Goal: Task Accomplishment & Management: Use online tool/utility

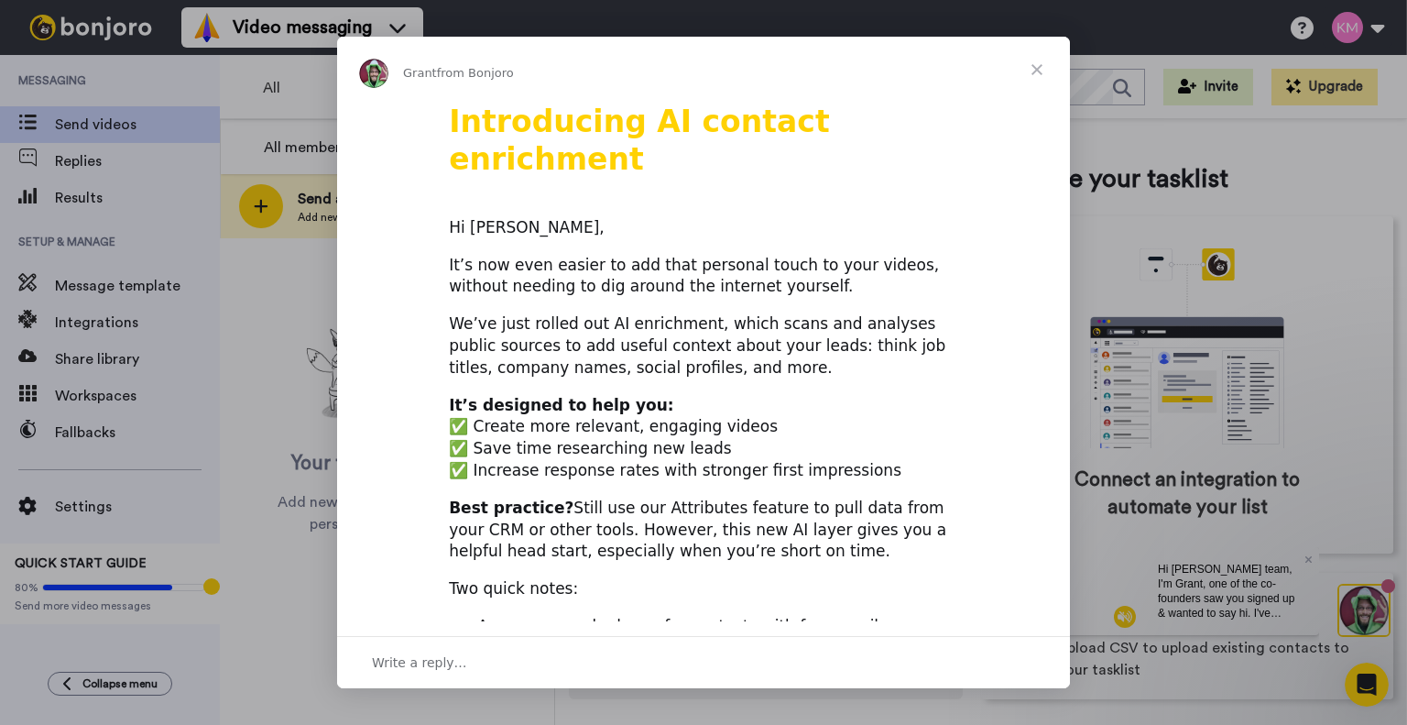
click at [273, 616] on div "Intercom messenger" at bounding box center [703, 362] width 1407 height 725
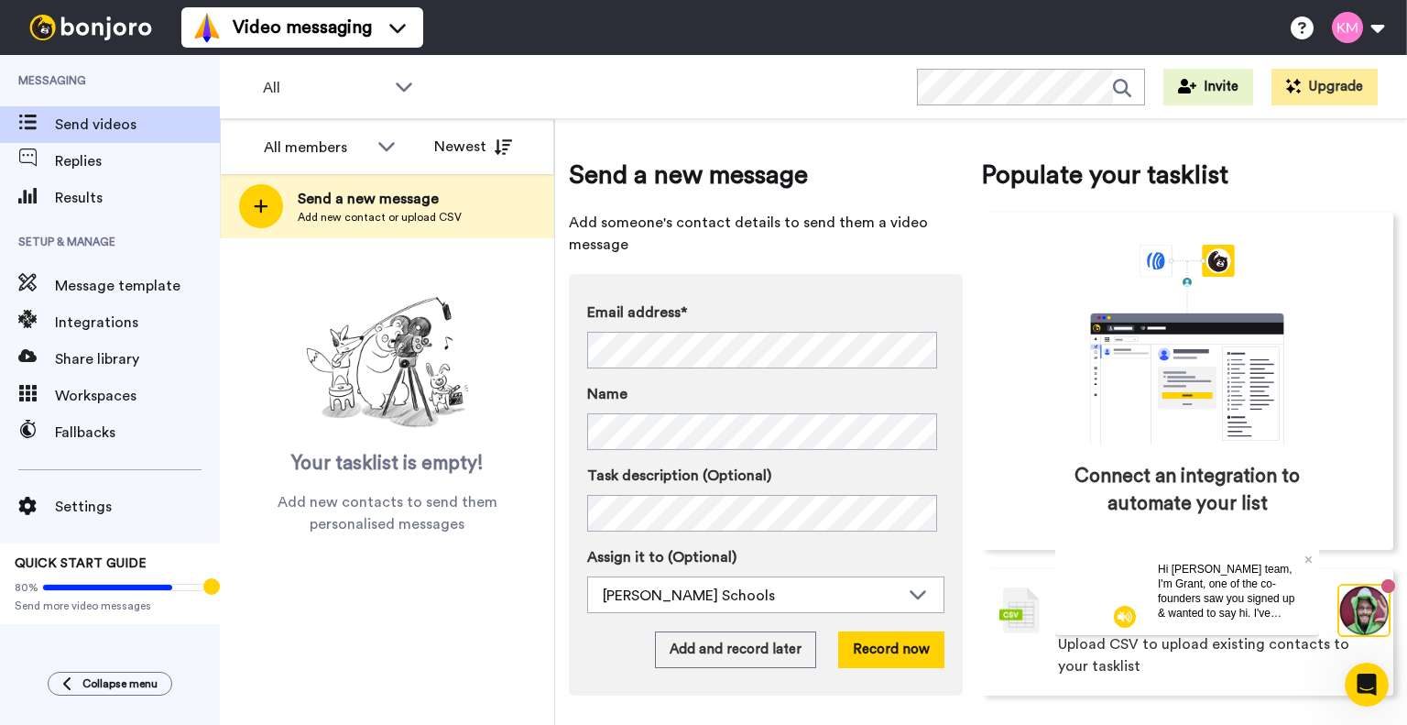
scroll to position [6, 0]
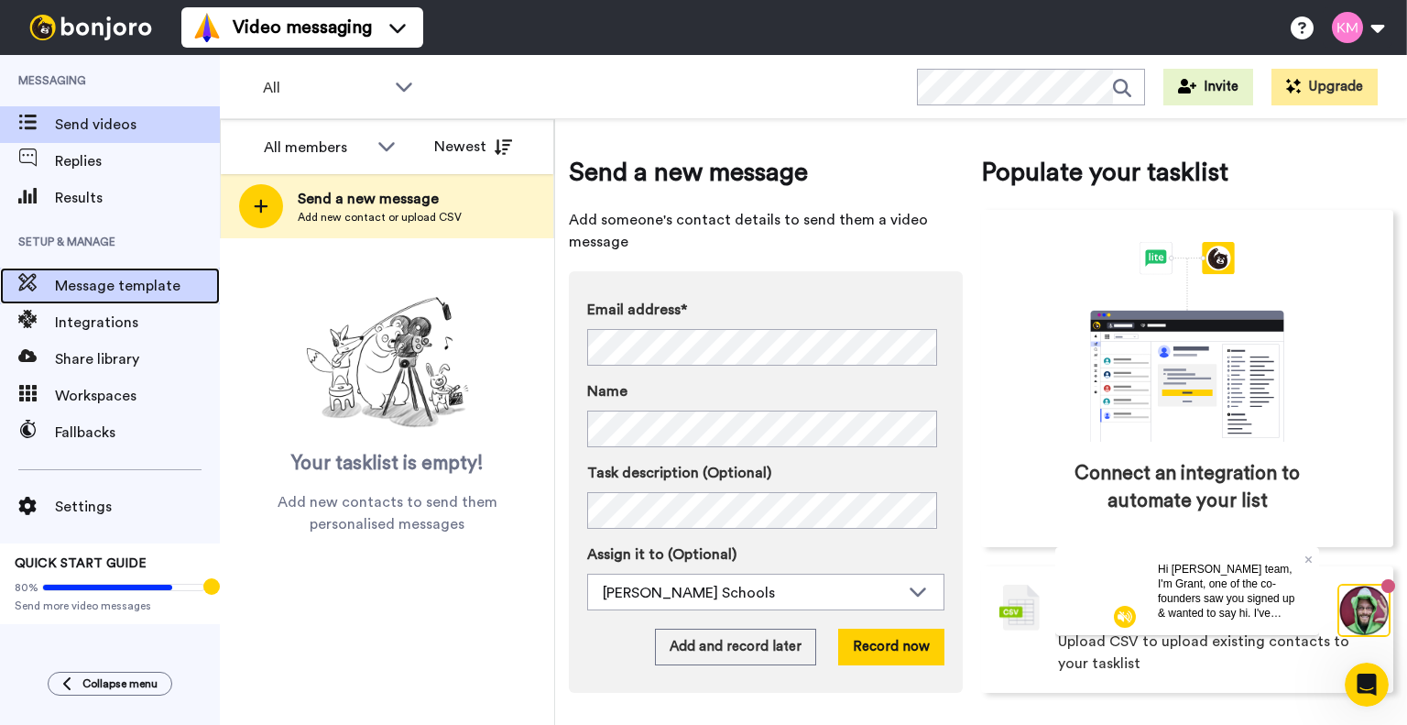
click at [145, 290] on span "Message template" at bounding box center [137, 286] width 165 height 22
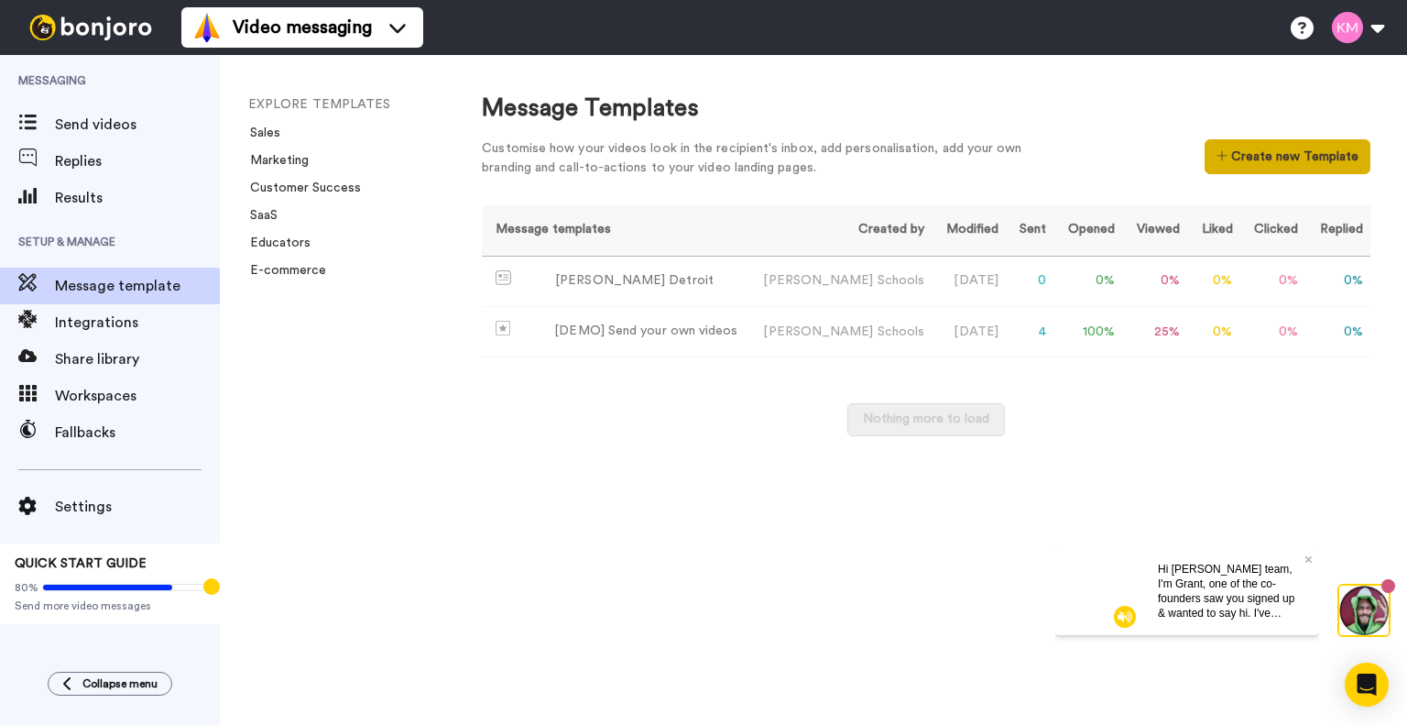
click at [1250, 161] on button "Create new Template" at bounding box center [1288, 156] width 166 height 35
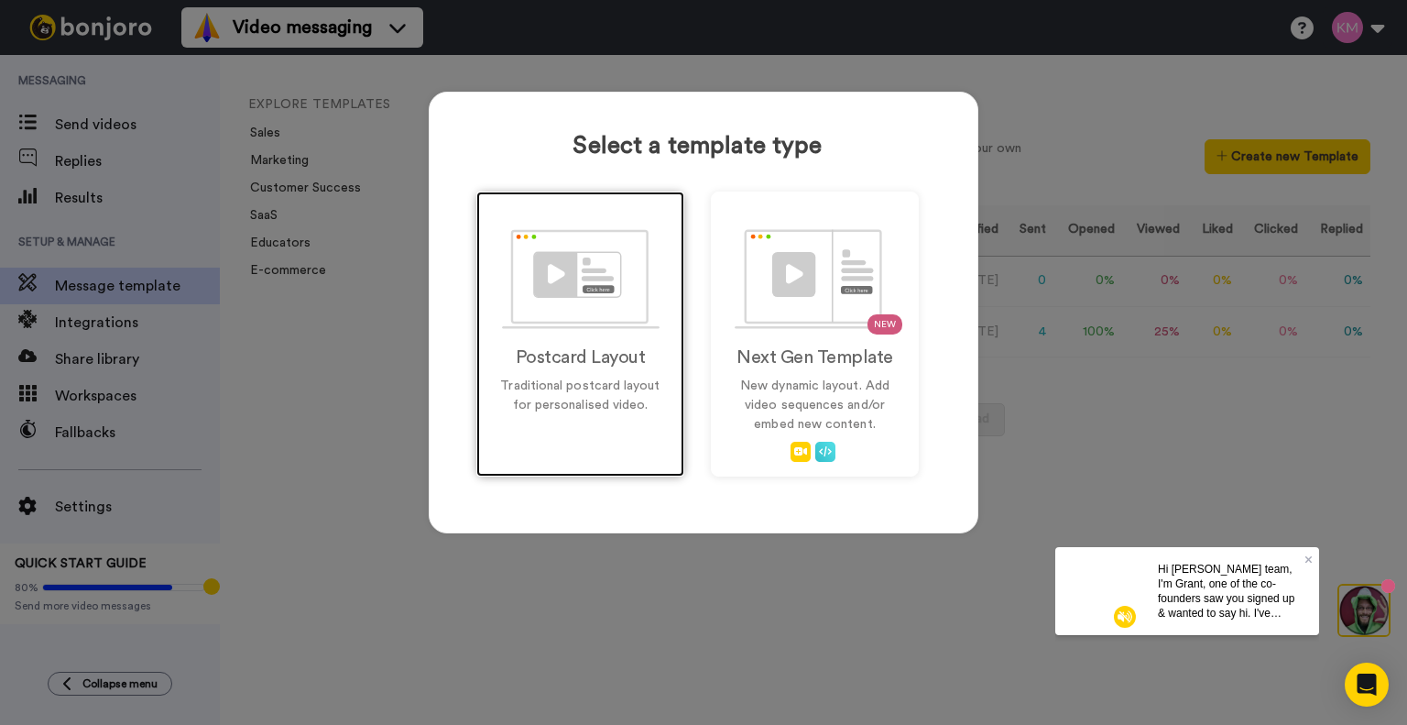
click at [578, 357] on h2 "Postcard Layout" at bounding box center [580, 357] width 169 height 20
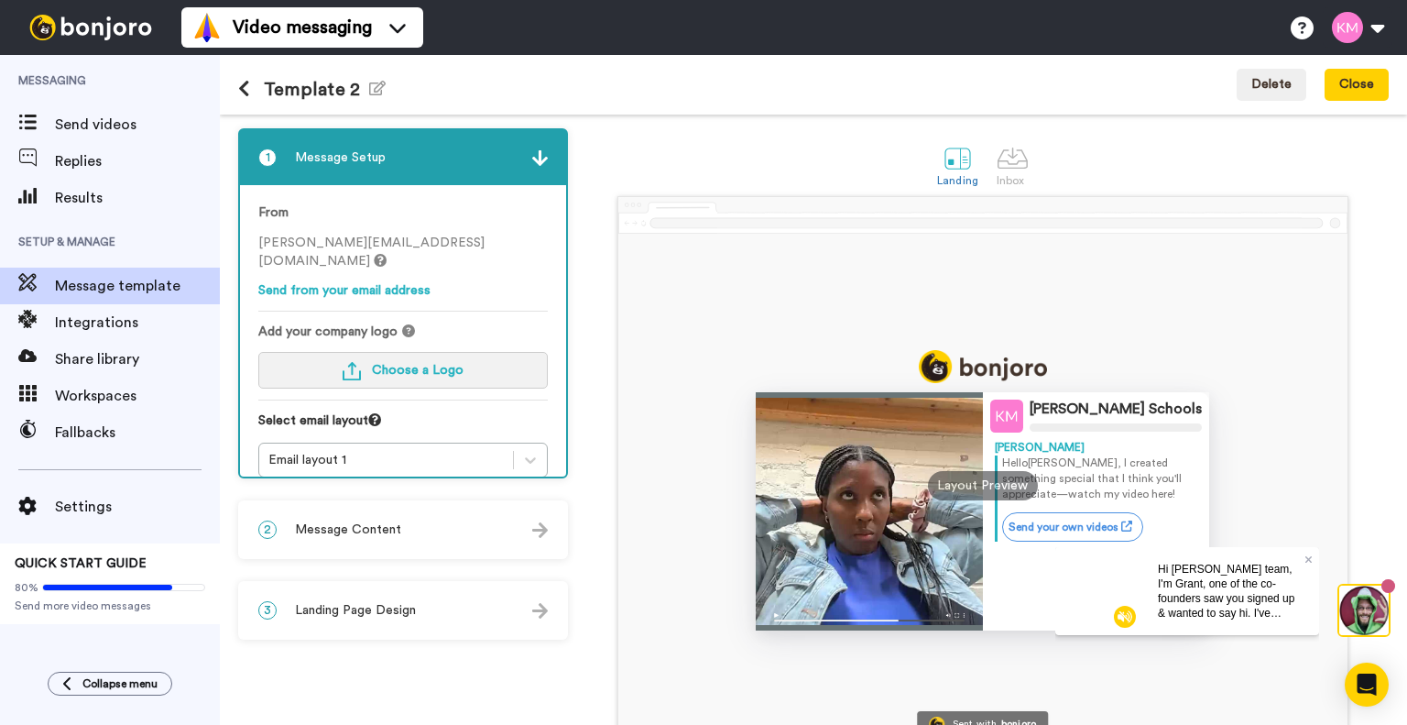
click at [373, 352] on button "Choose a Logo" at bounding box center [402, 370] width 289 height 37
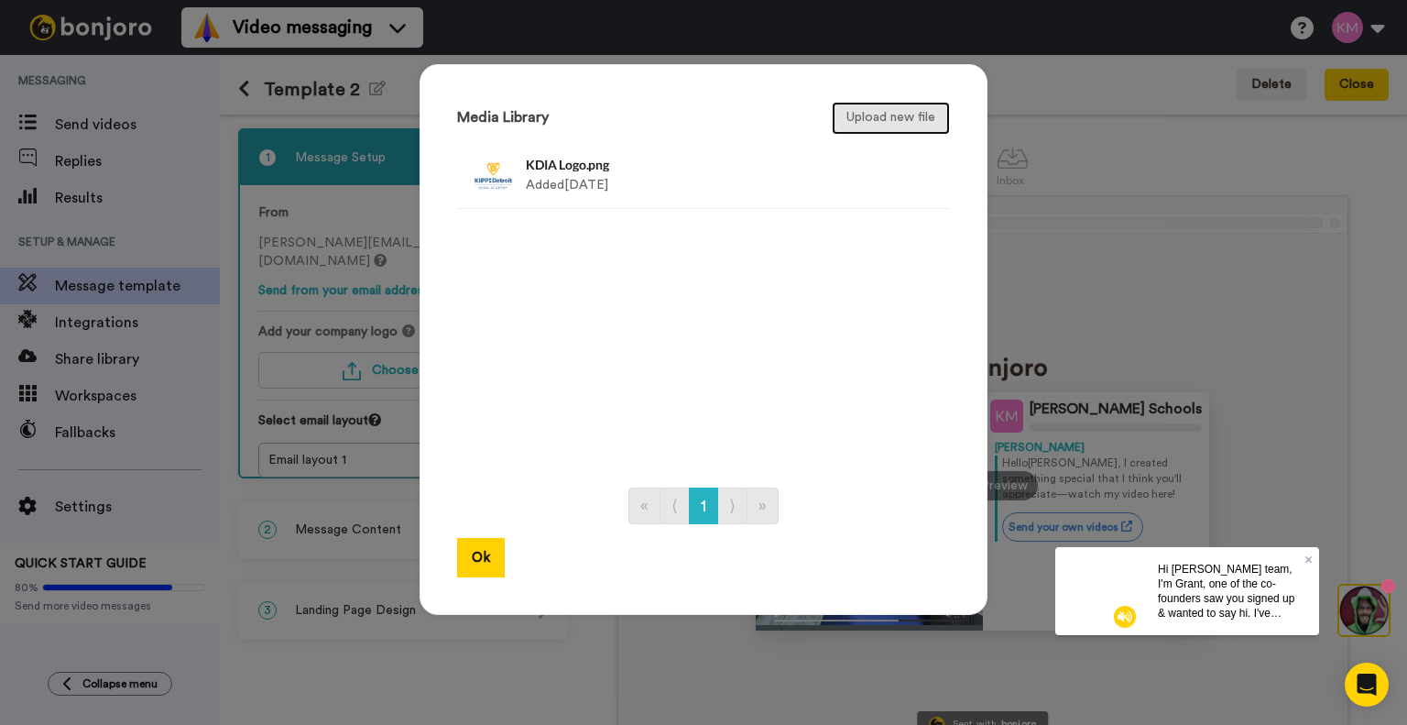
click at [851, 115] on button "Upload new file" at bounding box center [891, 118] width 118 height 33
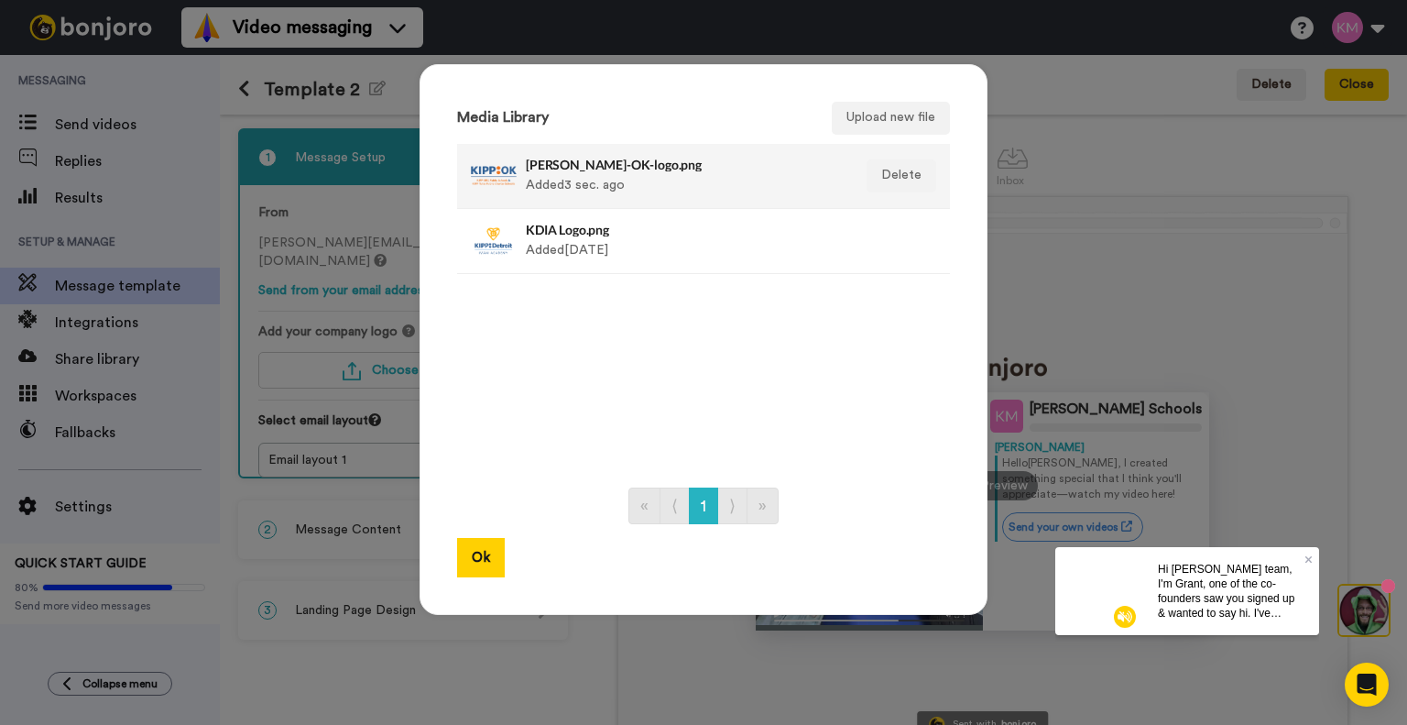
click at [552, 170] on h4 "KIPP-OK-logo.png" at bounding box center [684, 165] width 316 height 14
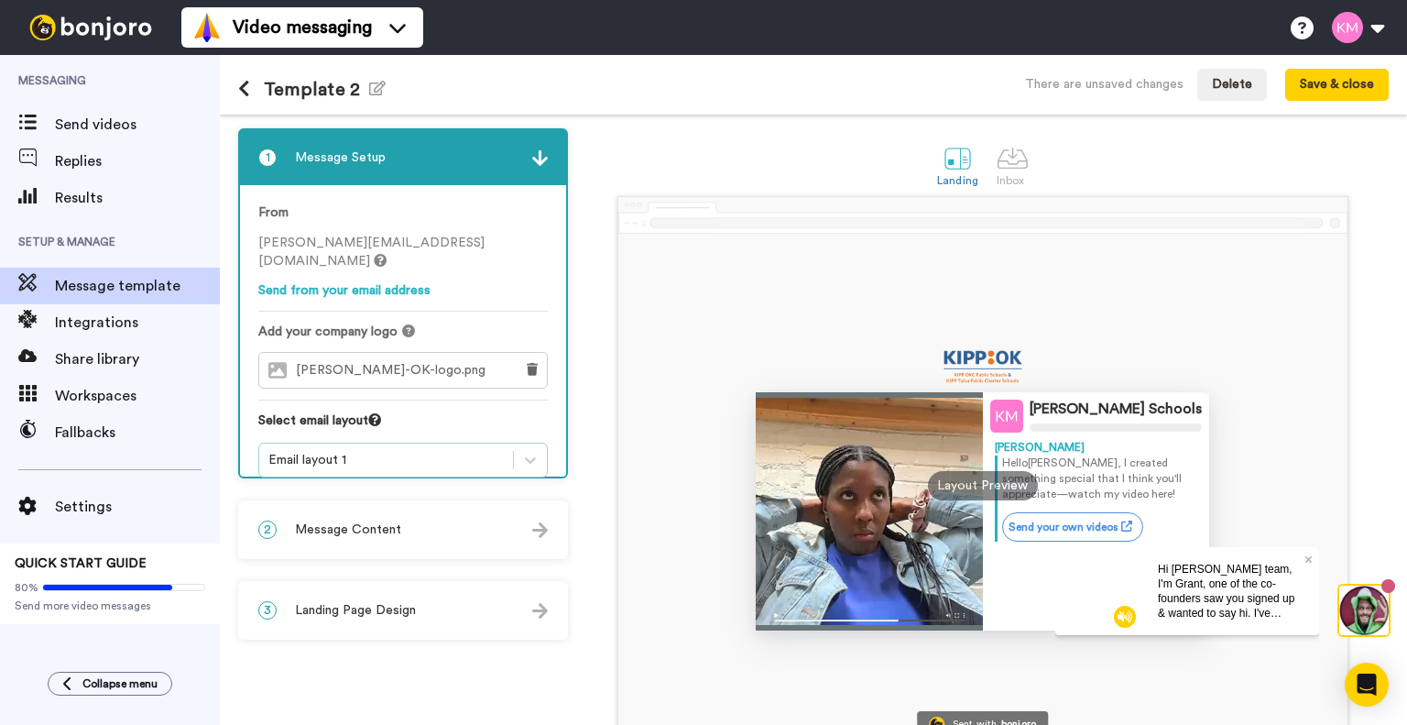
scroll to position [37, 0]
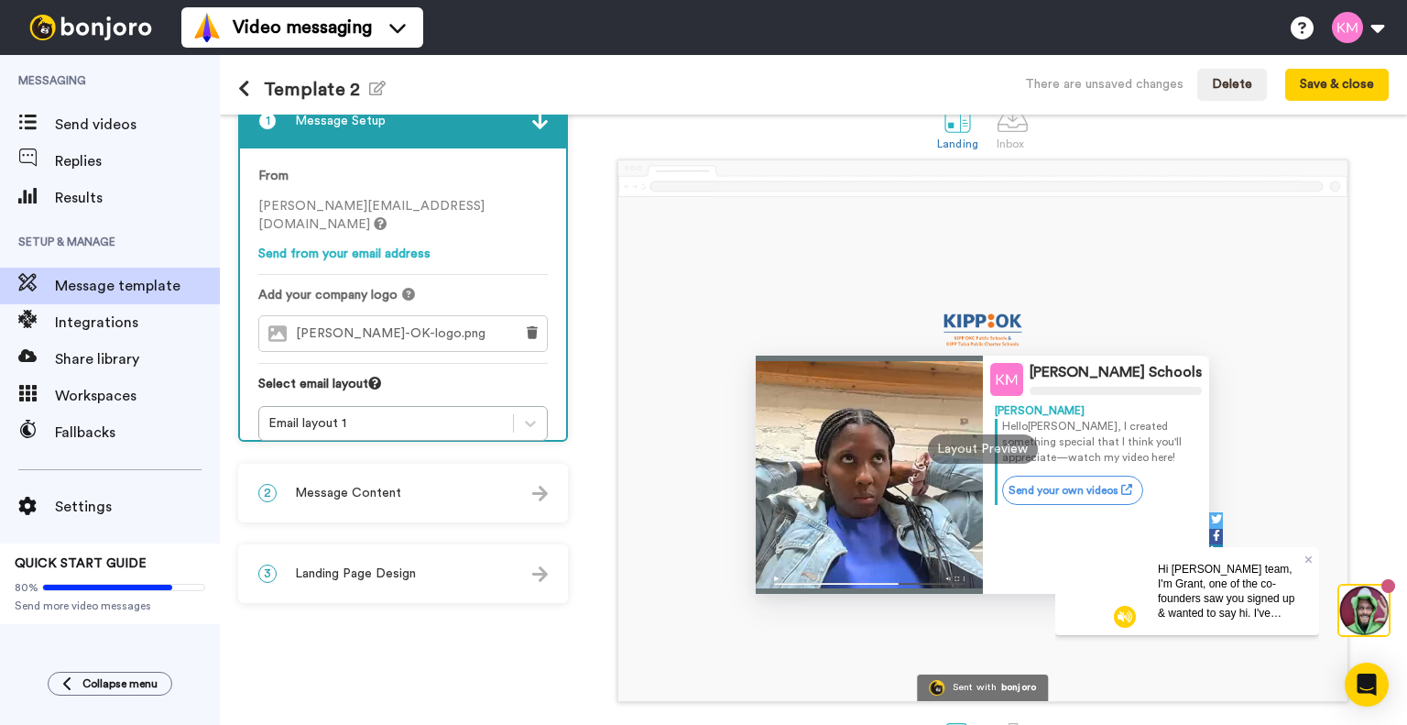
click at [350, 486] on span "Message Content" at bounding box center [348, 493] width 106 height 18
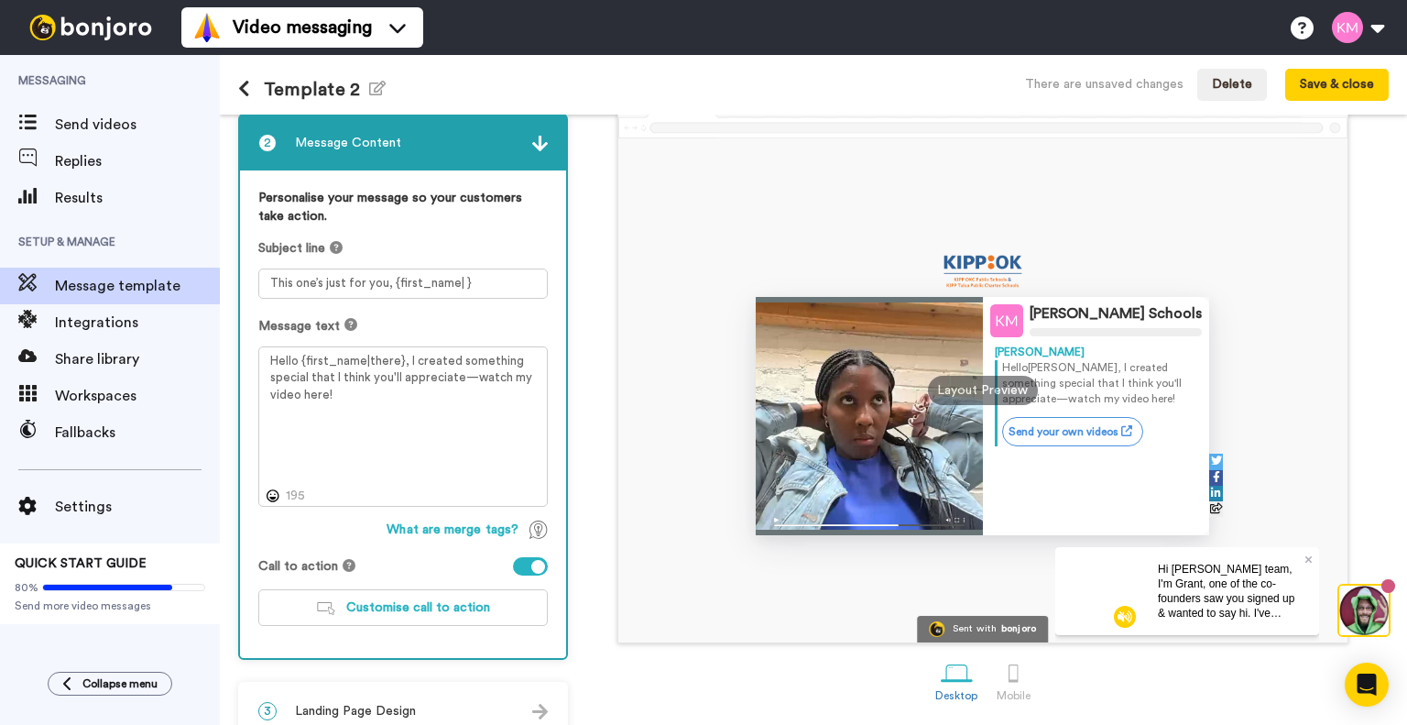
scroll to position [0, 0]
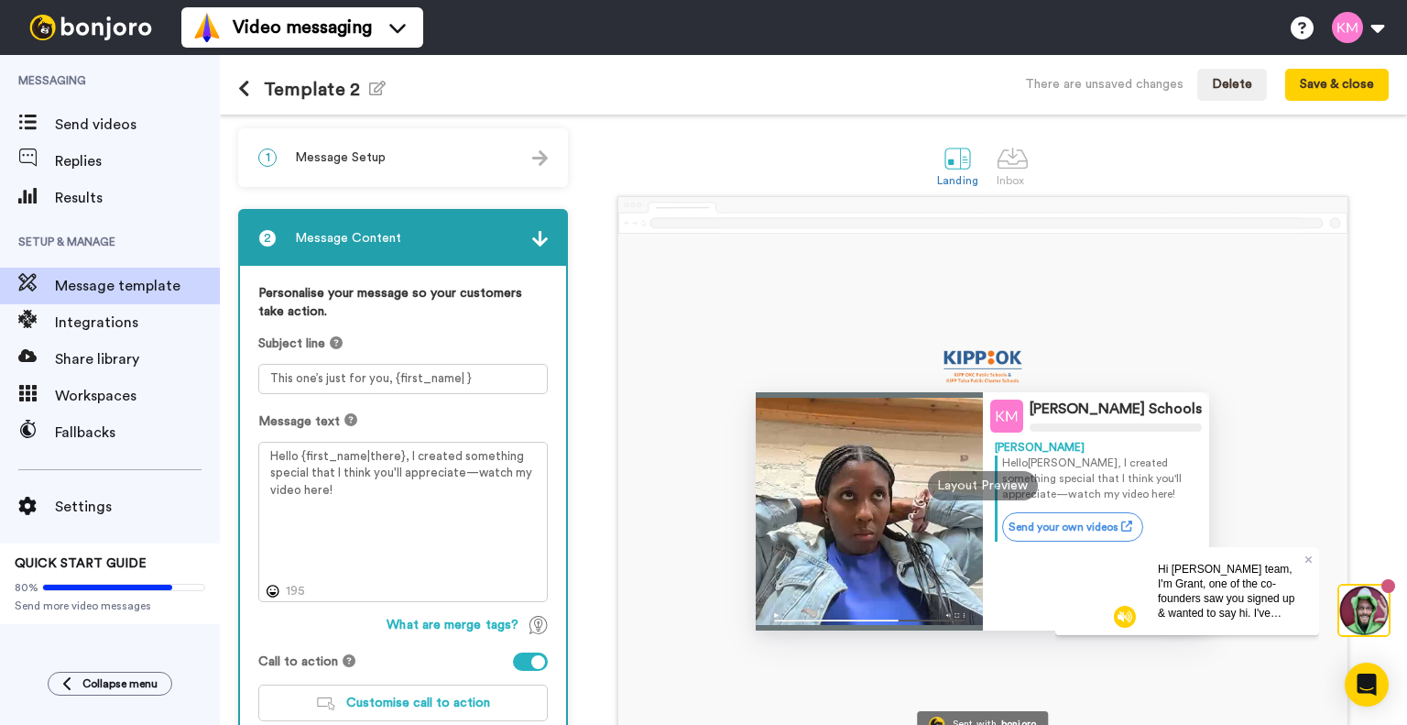
click at [389, 168] on div "1 Message Setup" at bounding box center [403, 157] width 326 height 55
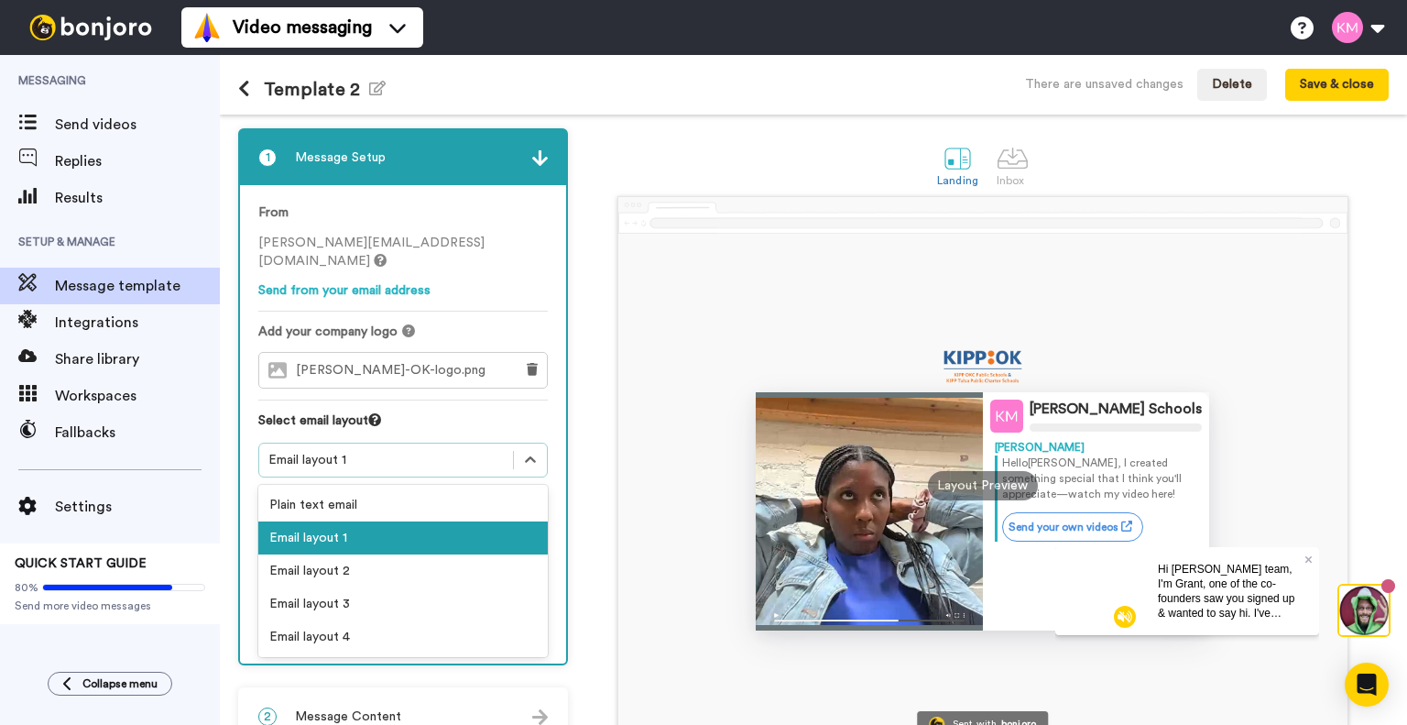
click at [436, 451] on div "Email layout 1" at bounding box center [385, 460] width 235 height 18
click at [388, 554] on div "Email layout 2" at bounding box center [402, 570] width 289 height 33
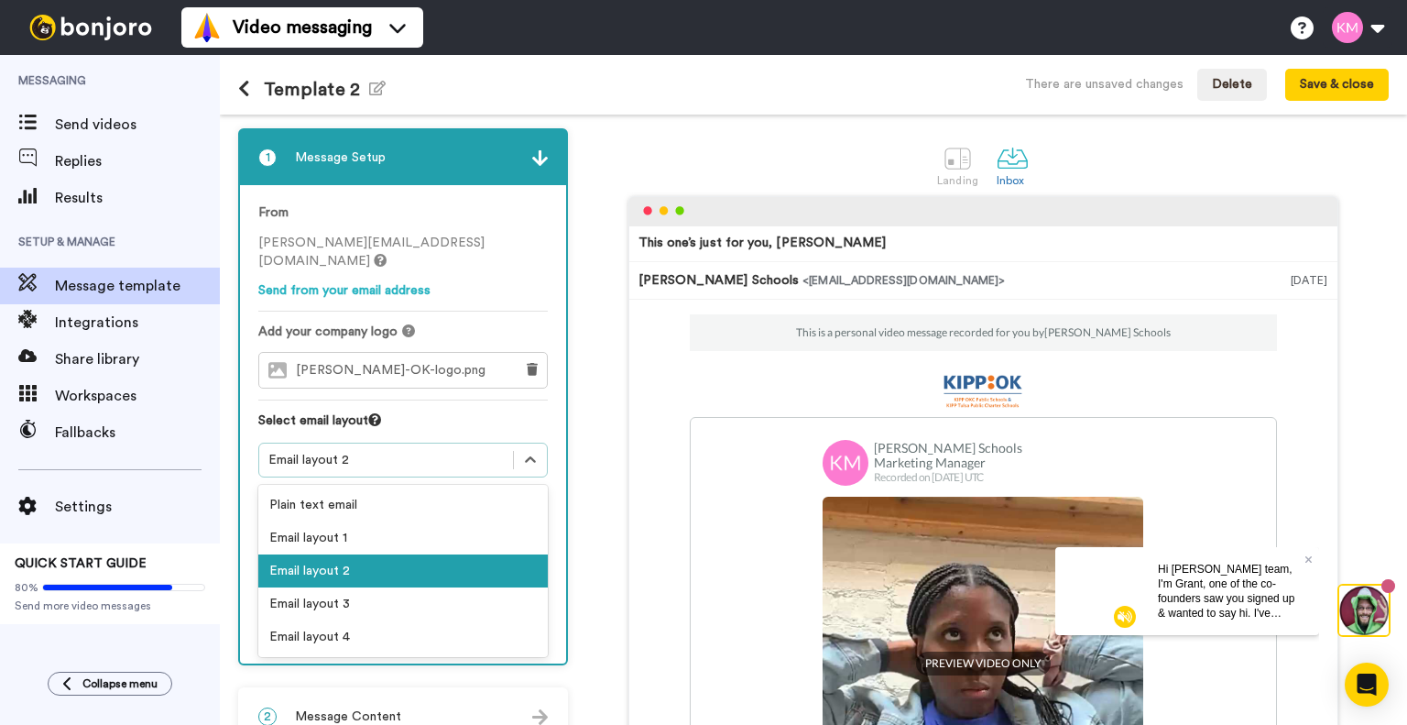
click at [348, 451] on div "Email layout 2" at bounding box center [385, 460] width 235 height 18
click at [322, 588] on div "Email layout 3" at bounding box center [402, 603] width 289 height 33
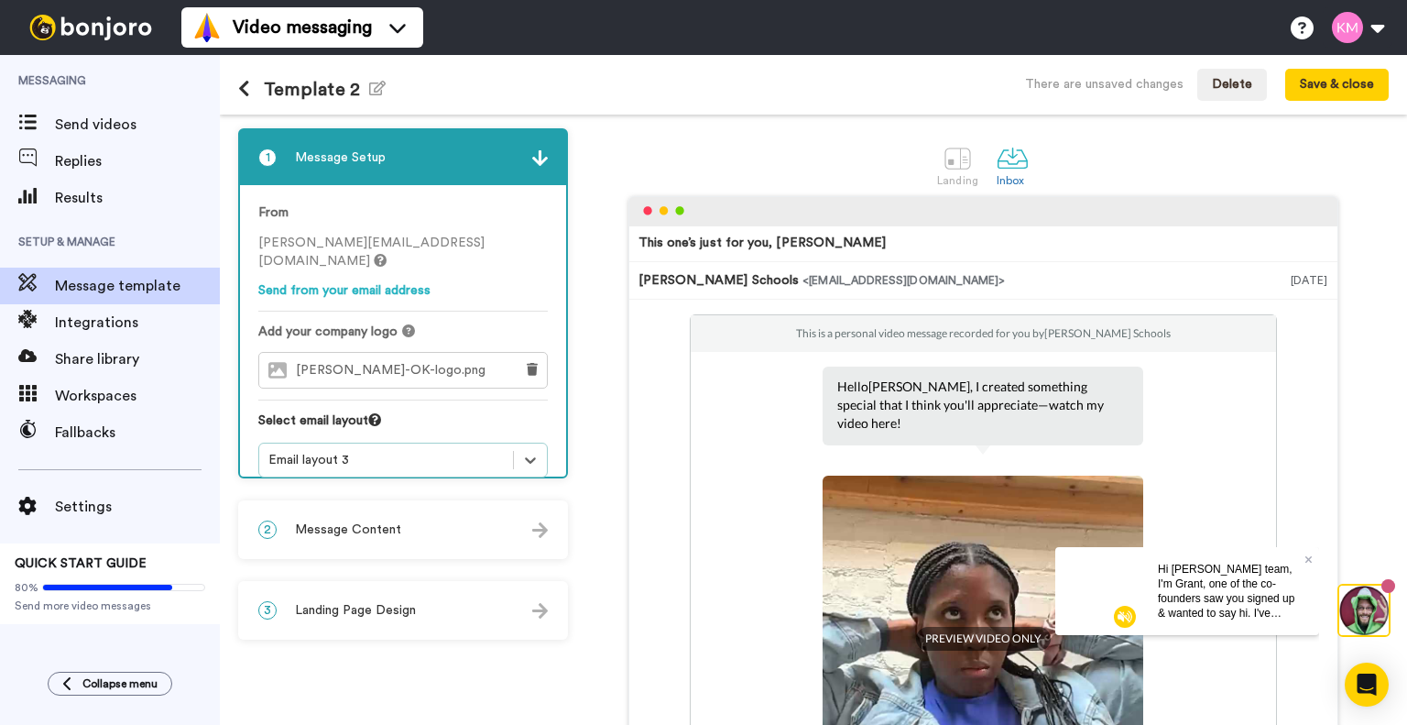
click at [358, 451] on div "Email layout 3" at bounding box center [385, 460] width 235 height 18
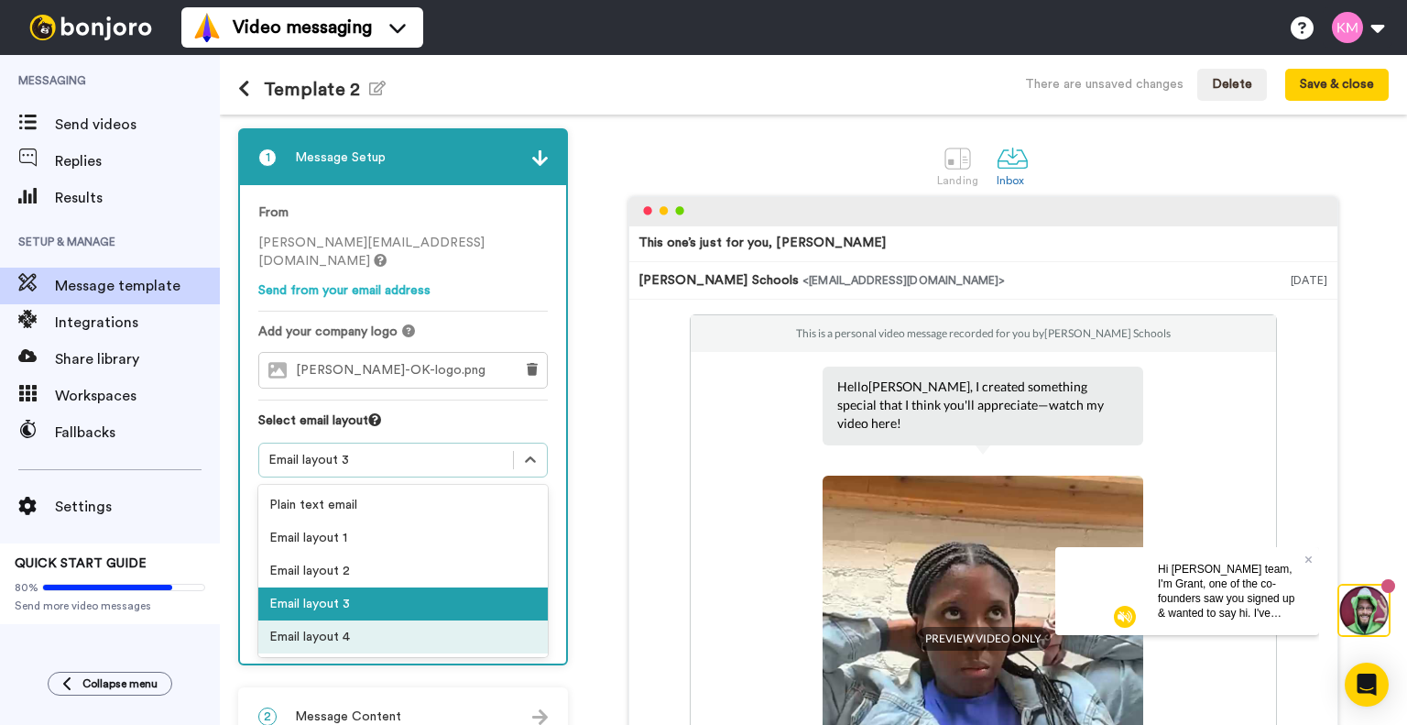
click at [355, 620] on div "Email layout 4" at bounding box center [402, 636] width 289 height 33
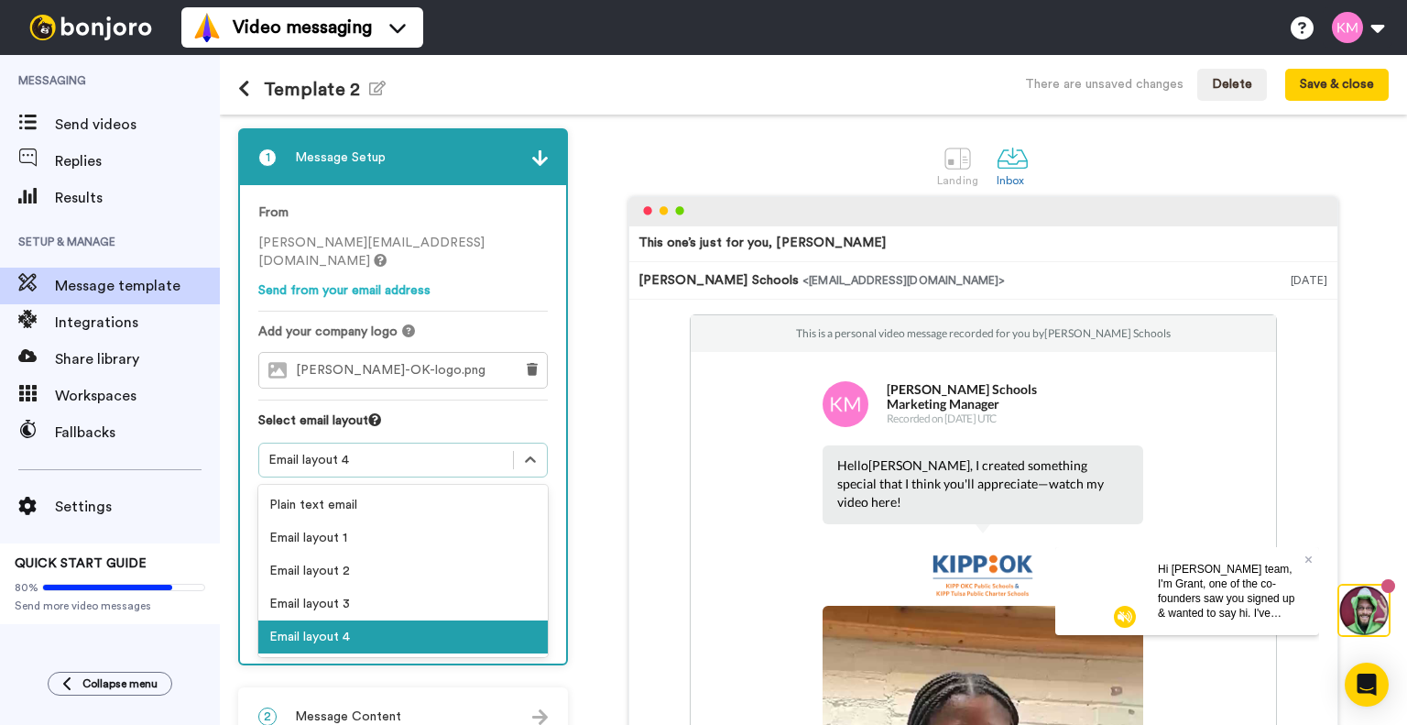
click at [375, 451] on div "Email layout 4" at bounding box center [385, 460] width 235 height 18
click at [369, 488] on div "Plain text email" at bounding box center [402, 504] width 289 height 33
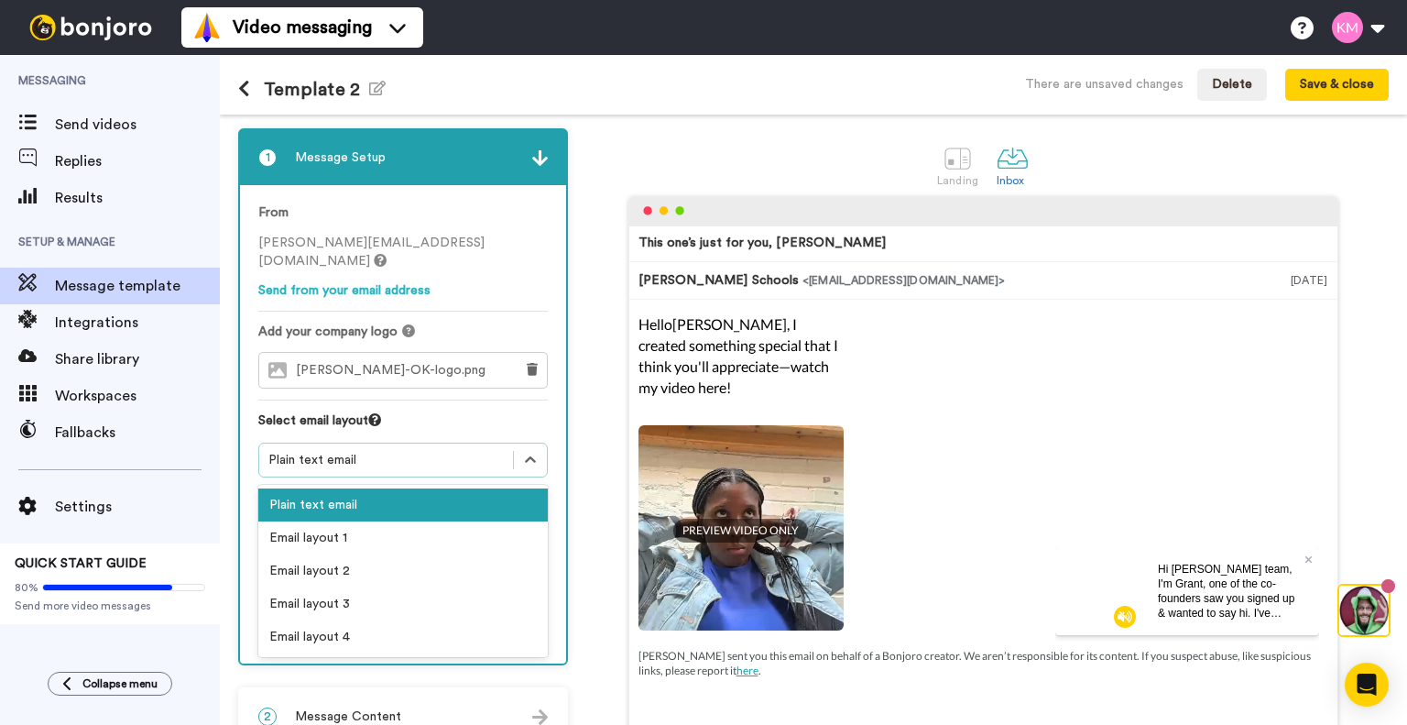
click at [365, 451] on div "Plain text email" at bounding box center [385, 460] width 235 height 18
click at [354, 521] on div "Email layout 1" at bounding box center [402, 537] width 289 height 33
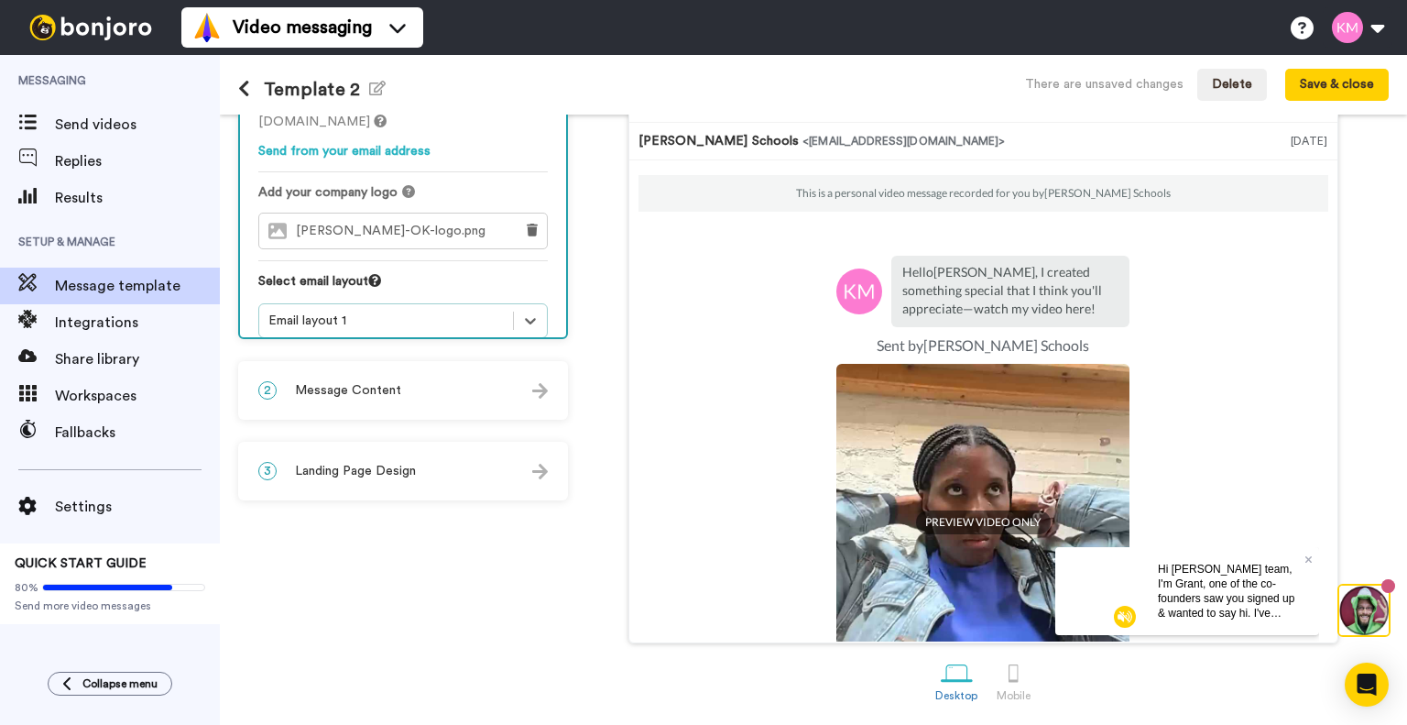
scroll to position [136, 0]
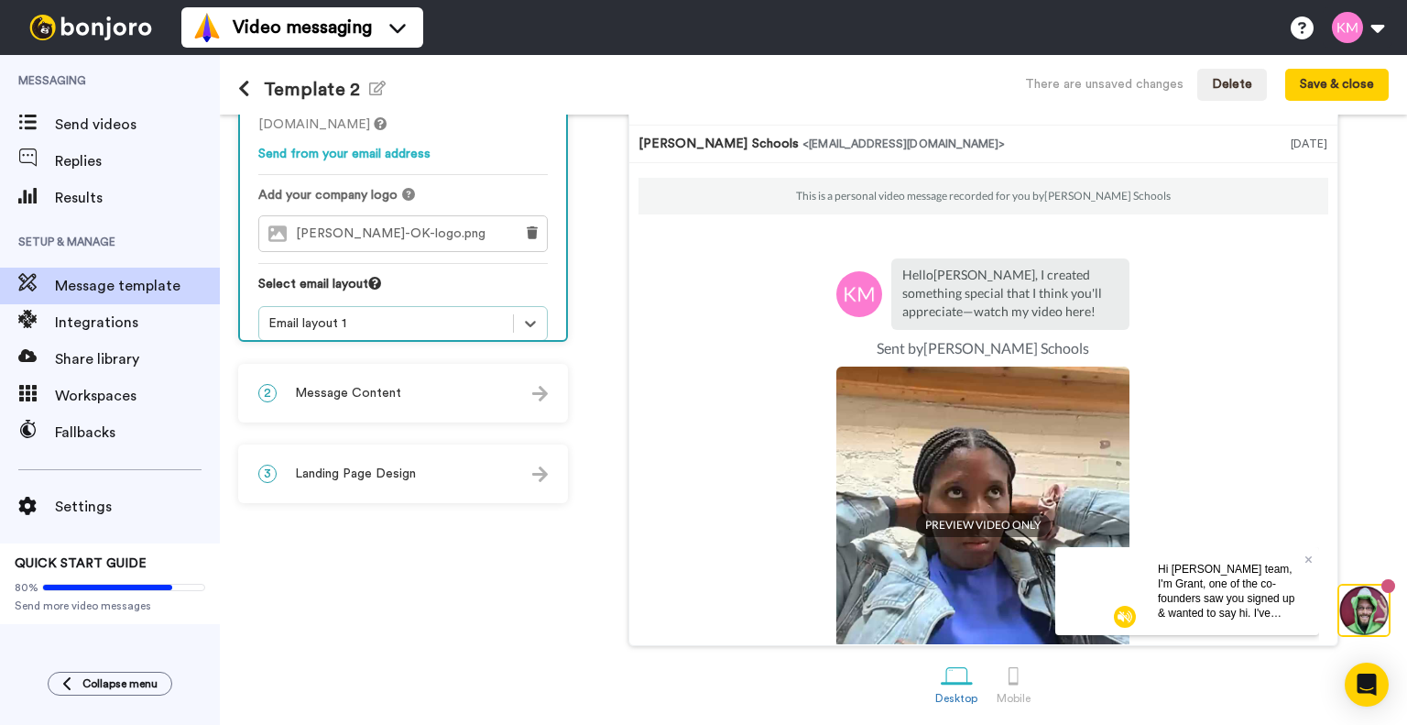
click at [407, 398] on div "2 Message Content" at bounding box center [403, 393] width 326 height 55
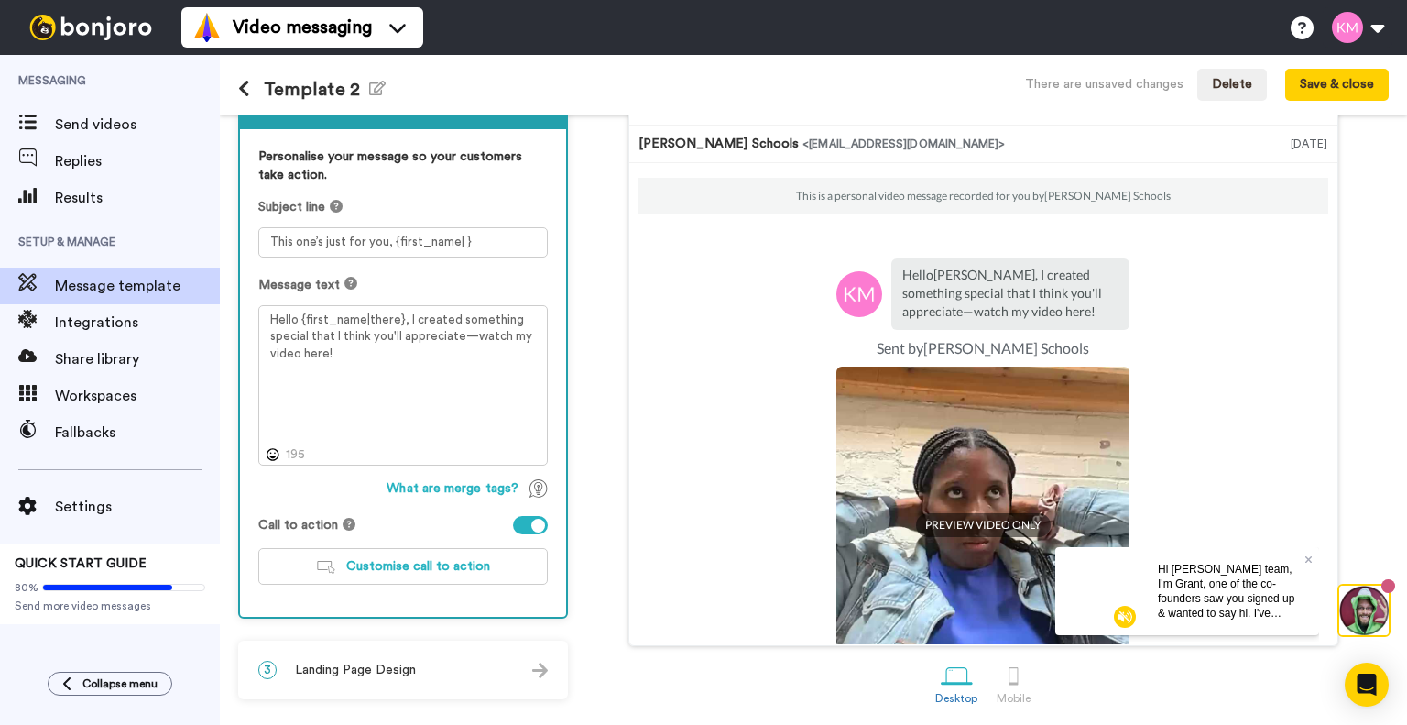
click at [953, 508] on img at bounding box center [982, 512] width 293 height 293
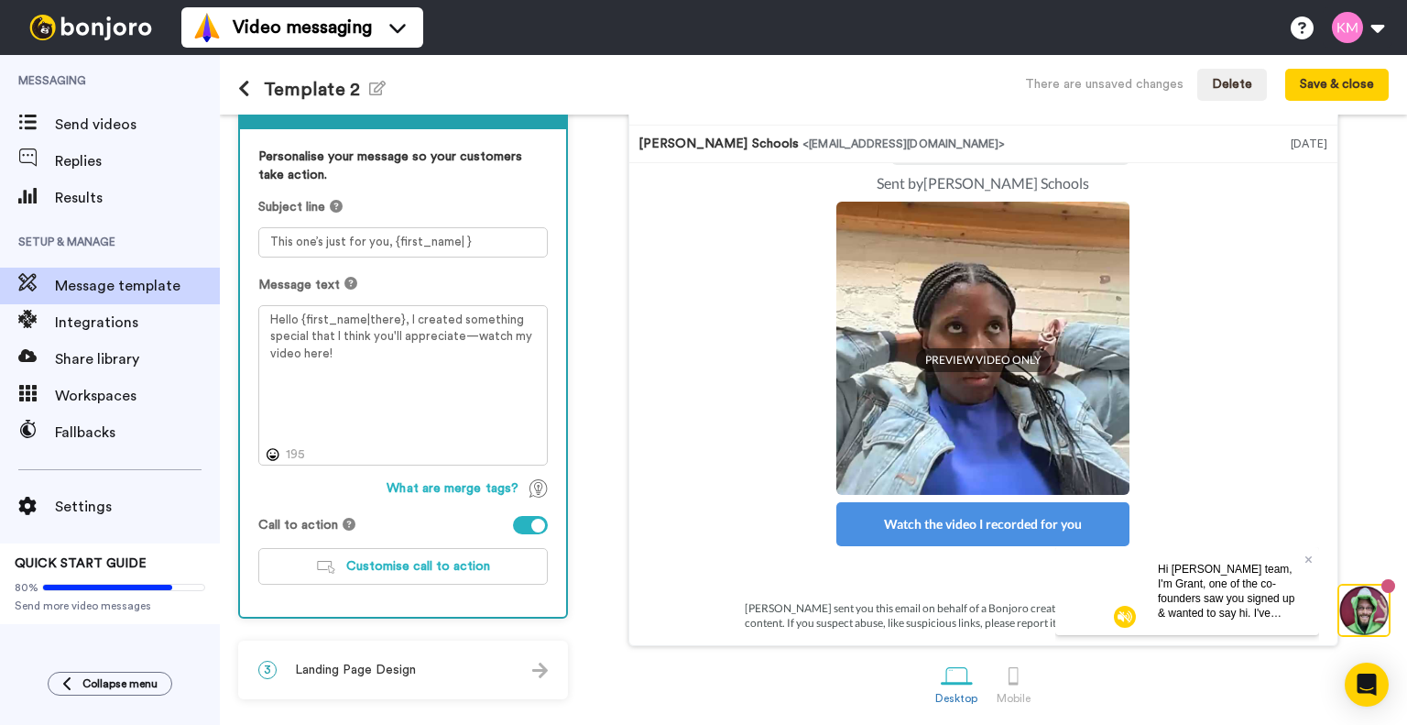
scroll to position [0, 0]
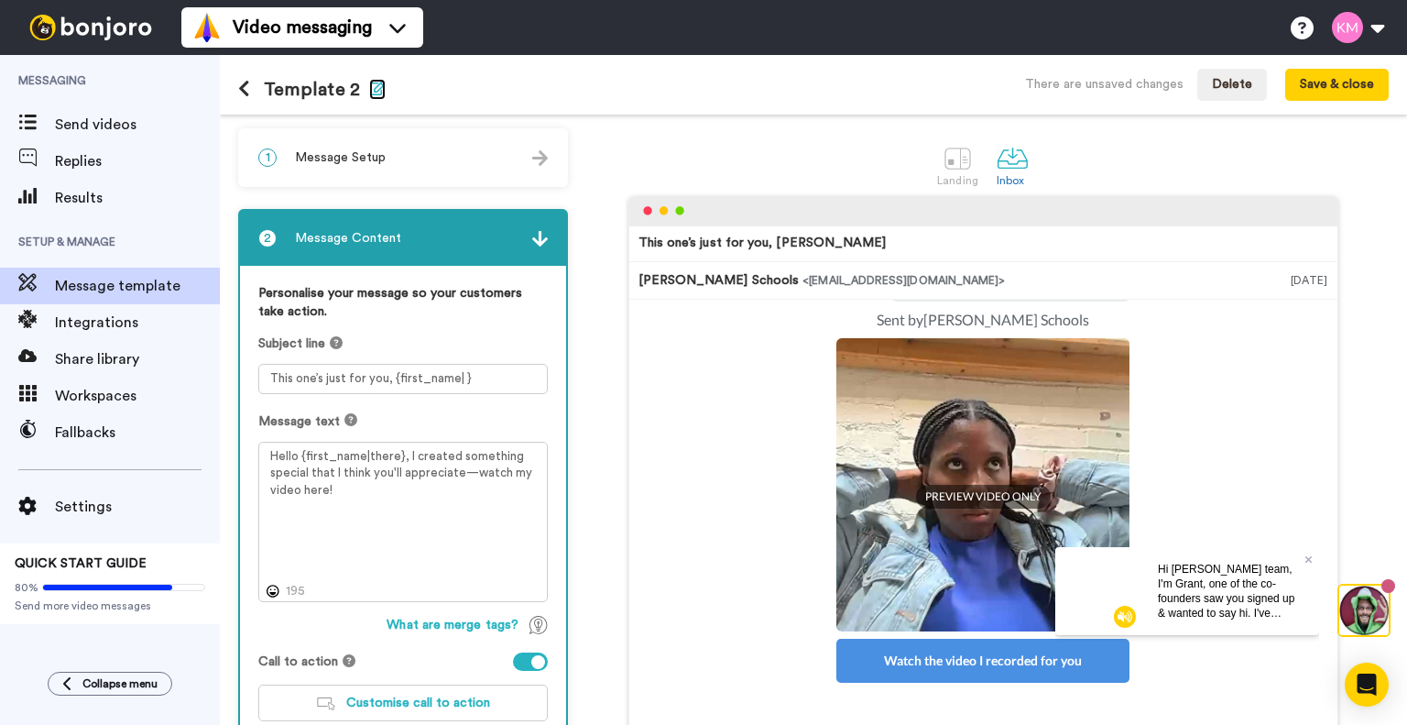
click at [374, 86] on icon "button" at bounding box center [377, 88] width 16 height 15
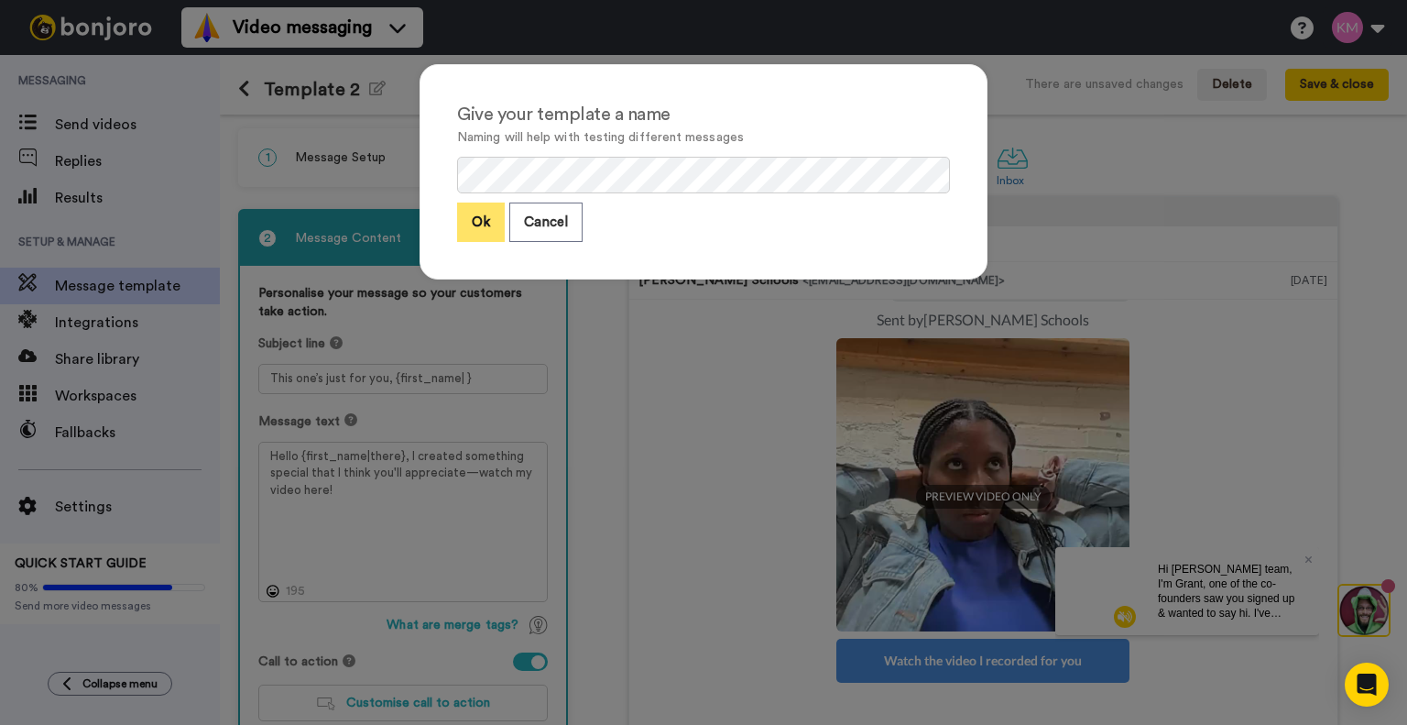
click at [469, 210] on button "Ok" at bounding box center [481, 221] width 48 height 39
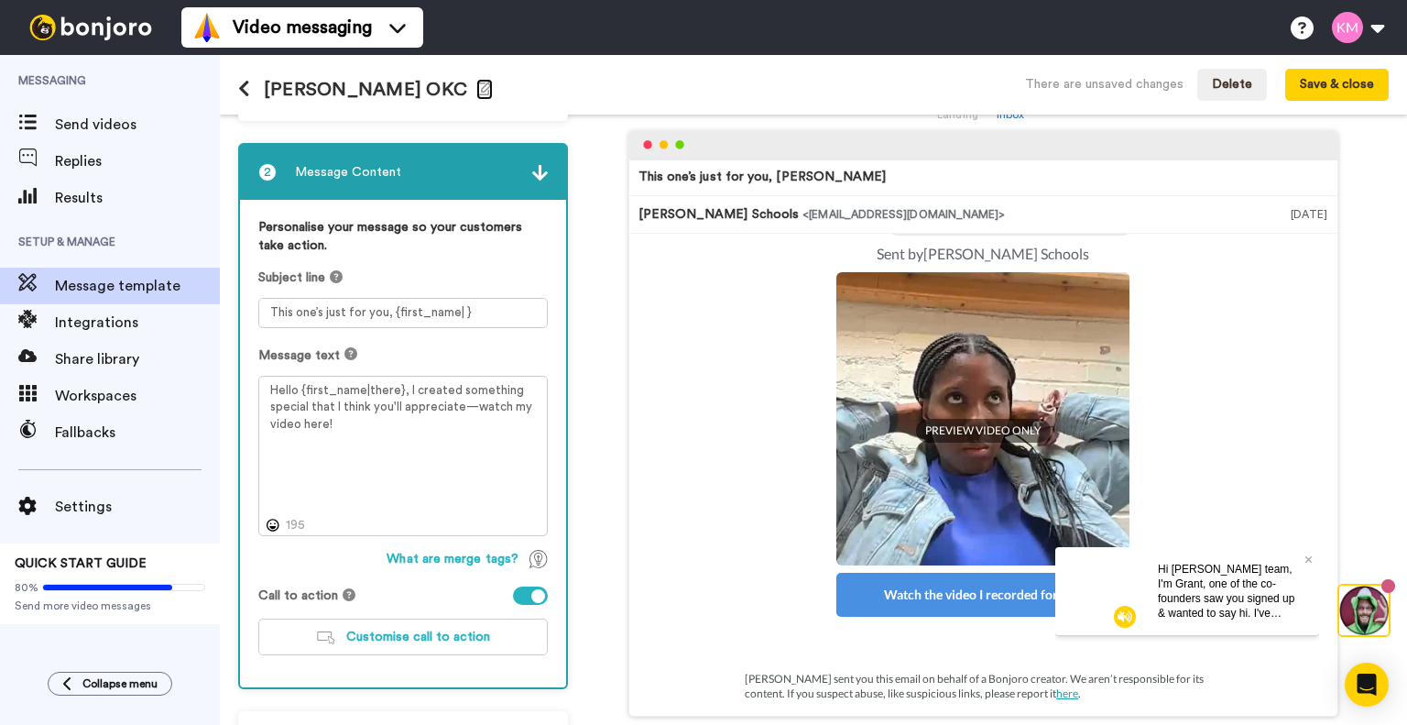
scroll to position [65, 0]
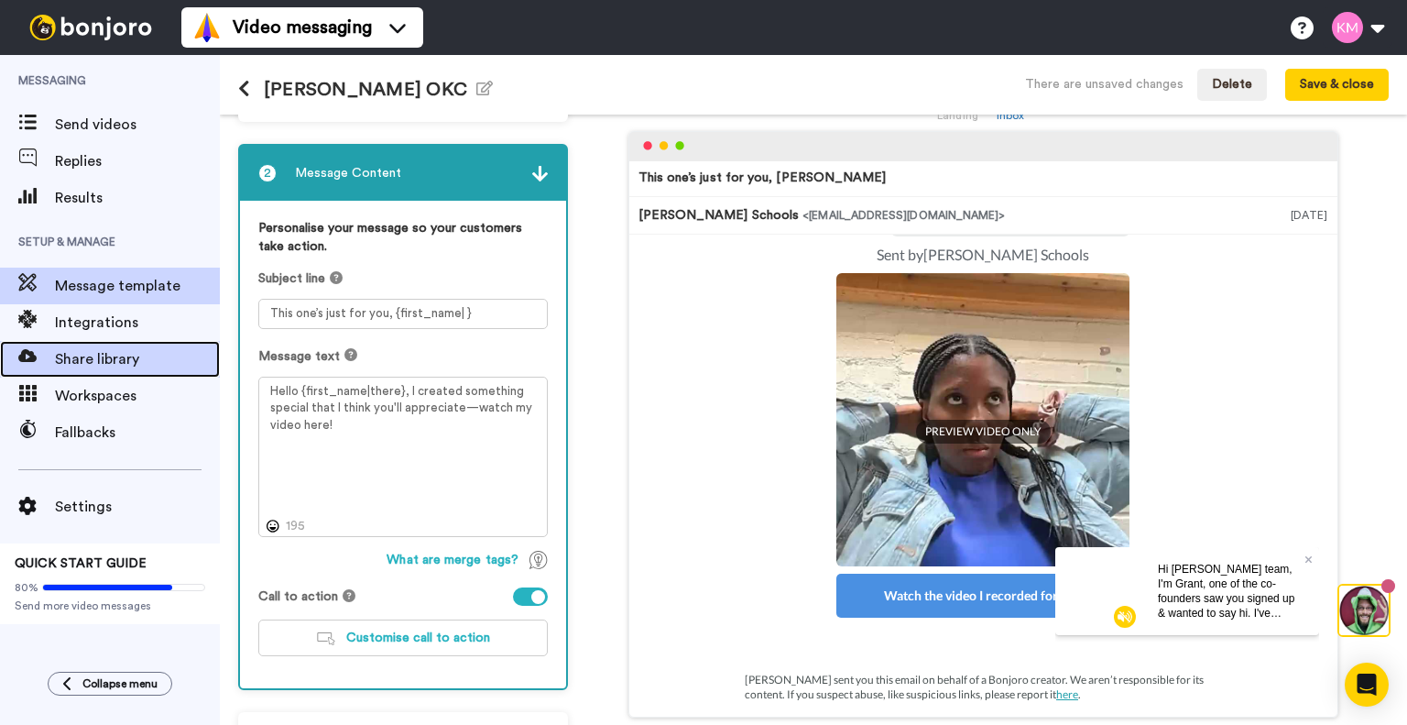
click at [151, 366] on span "Share library" at bounding box center [137, 359] width 165 height 22
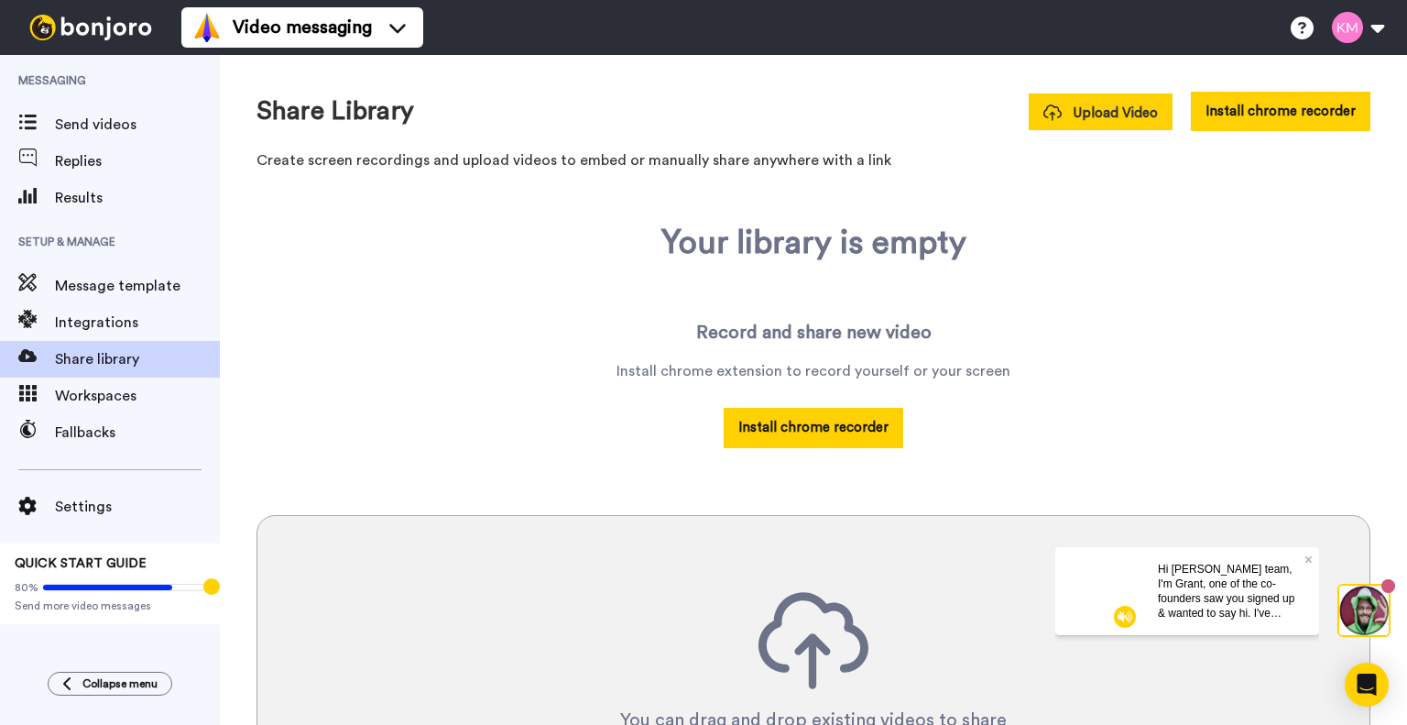
click at [1138, 114] on span "Upload Video" at bounding box center [1100, 113] width 115 height 19
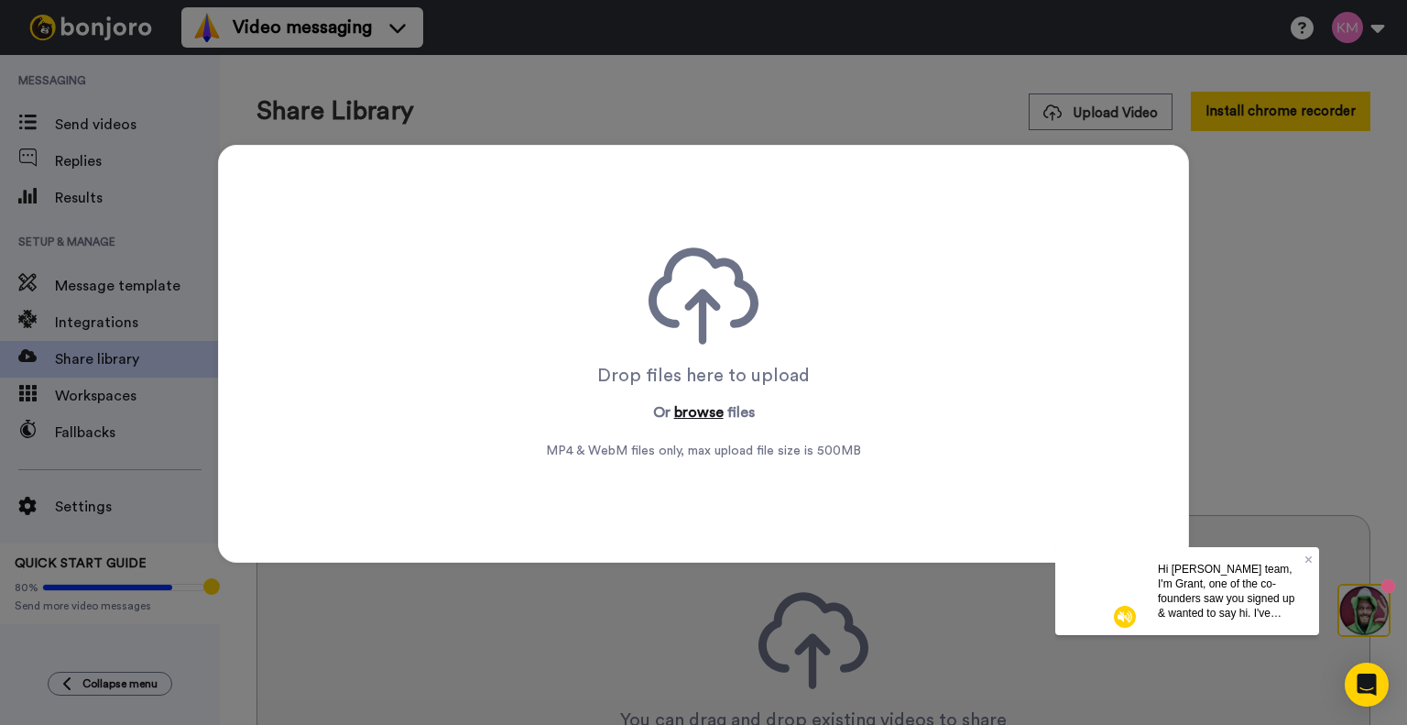
click at [685, 412] on button "browse" at bounding box center [698, 412] width 49 height 22
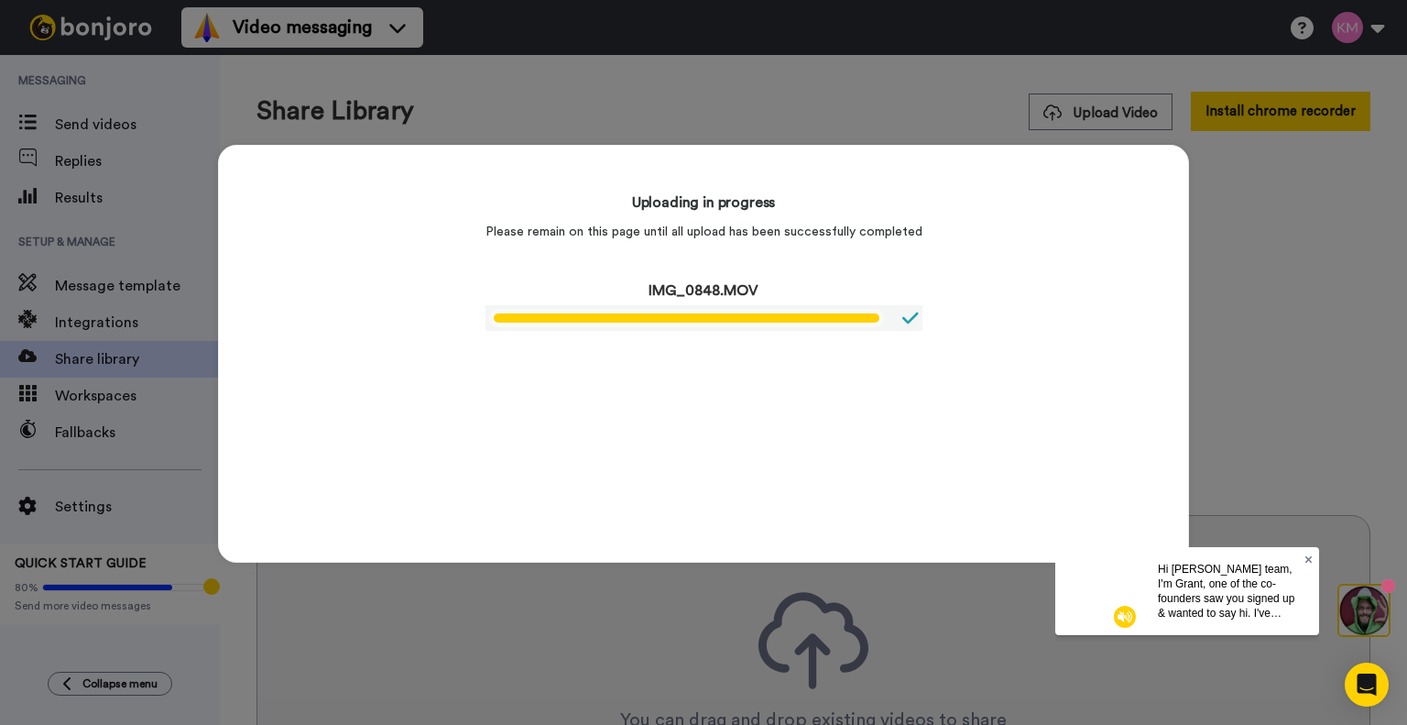
click at [1310, 557] on icon at bounding box center [1308, 558] width 7 height 7
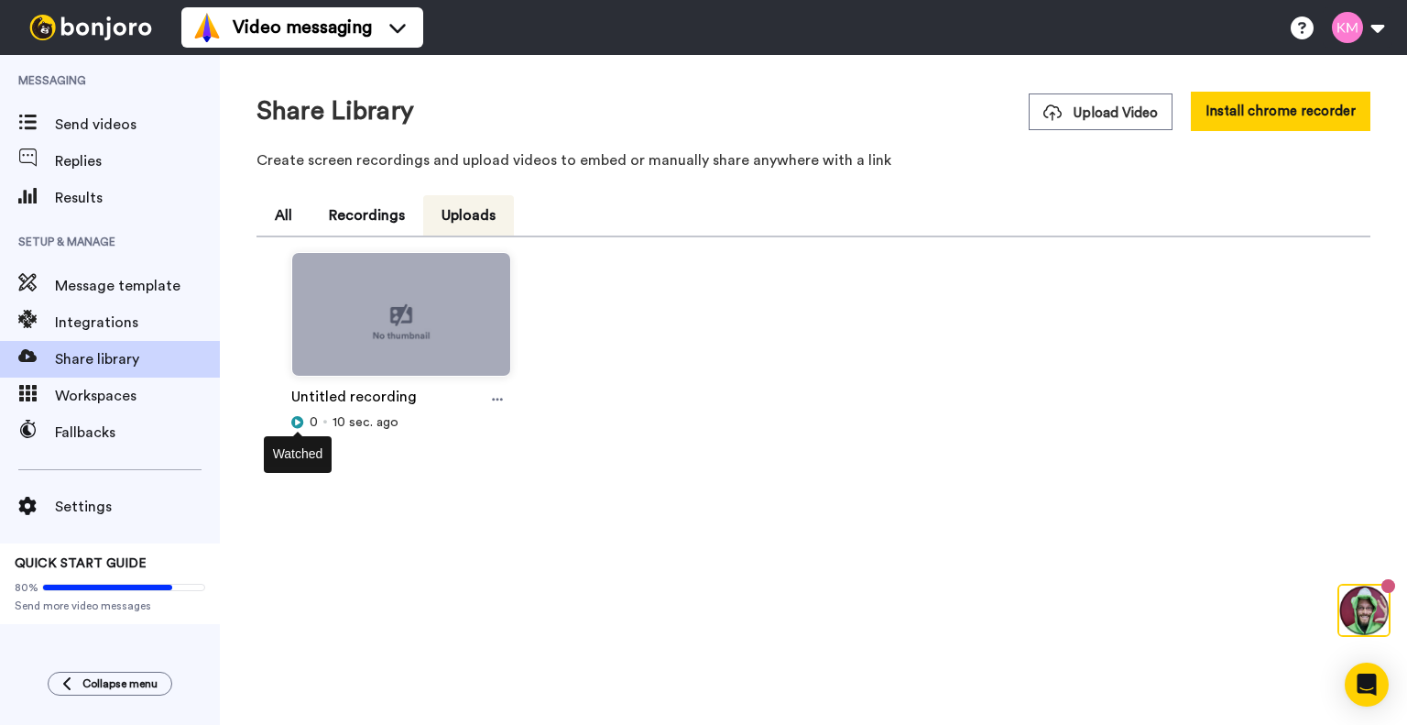
click at [295, 424] on icon at bounding box center [297, 422] width 13 height 13
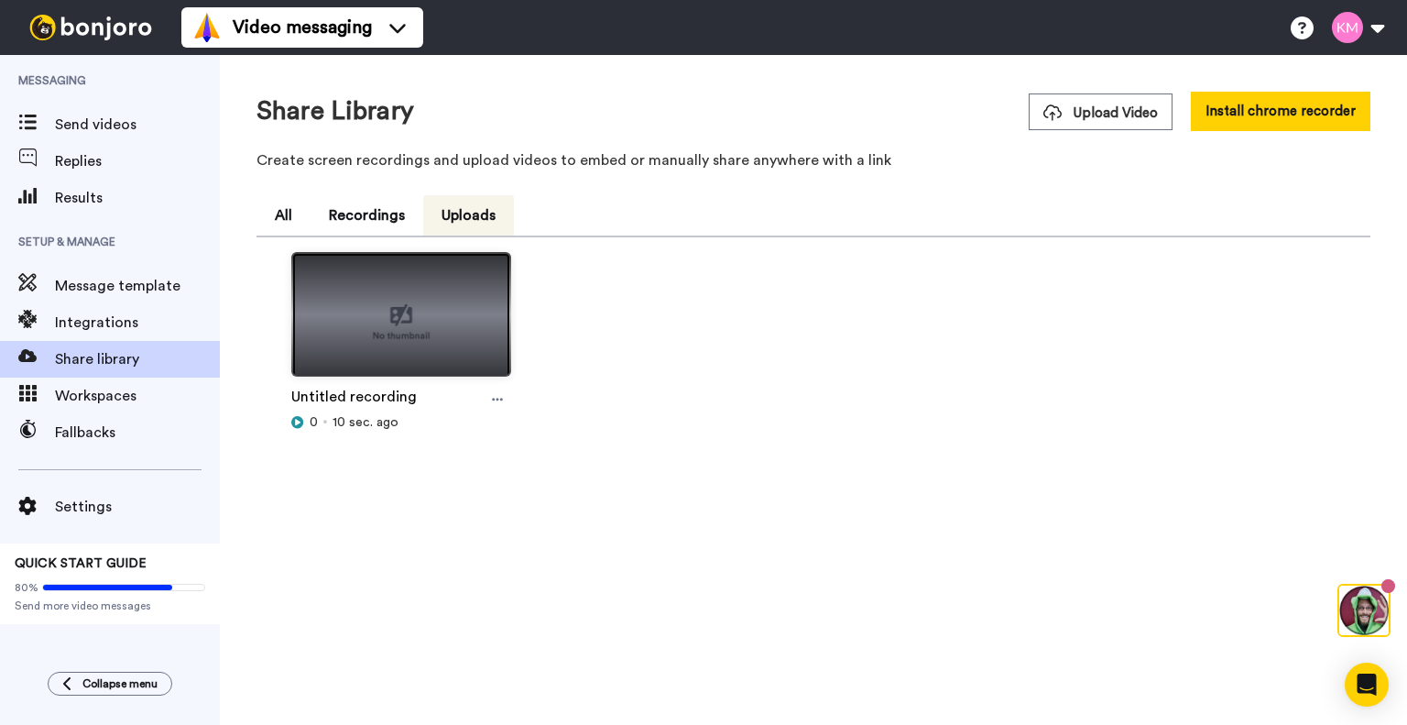
click at [406, 328] on img at bounding box center [401, 322] width 218 height 138
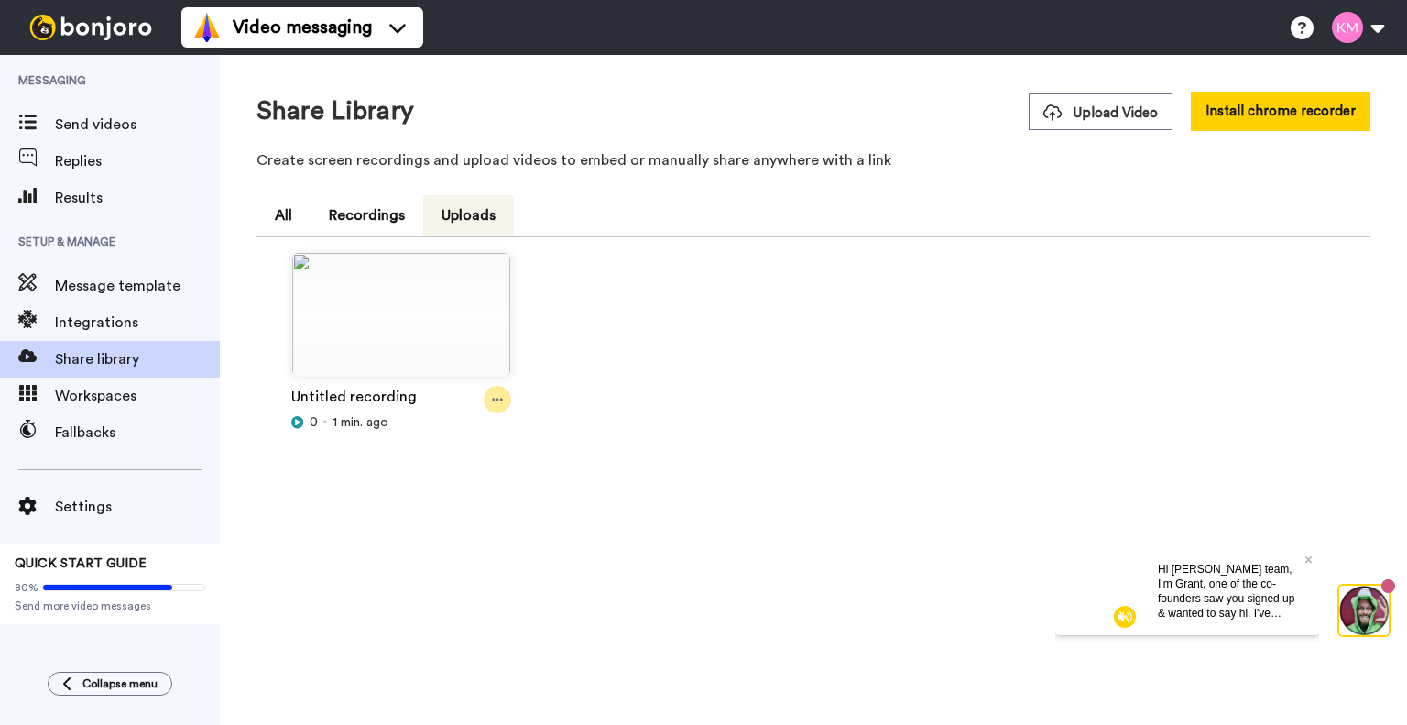
click at [497, 398] on icon at bounding box center [497, 399] width 11 height 3
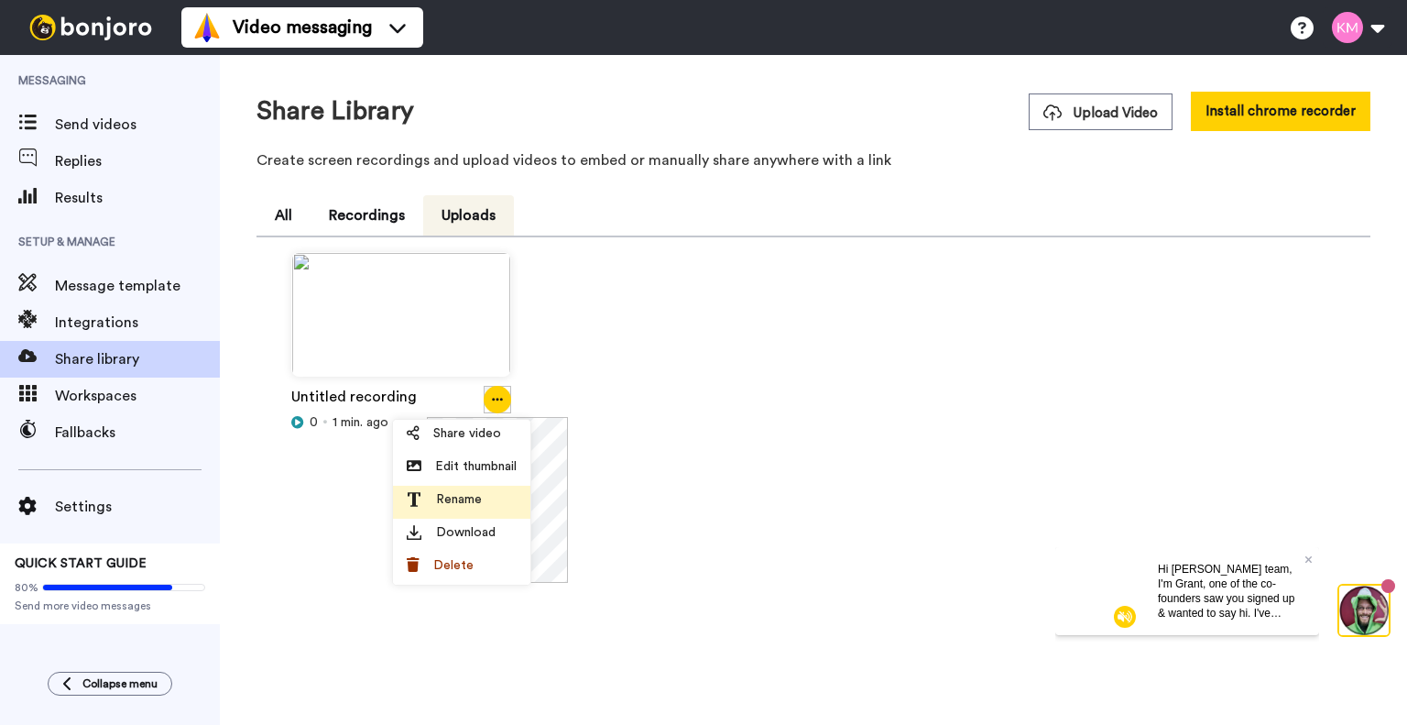
click at [457, 495] on span "Rename" at bounding box center [459, 499] width 46 height 18
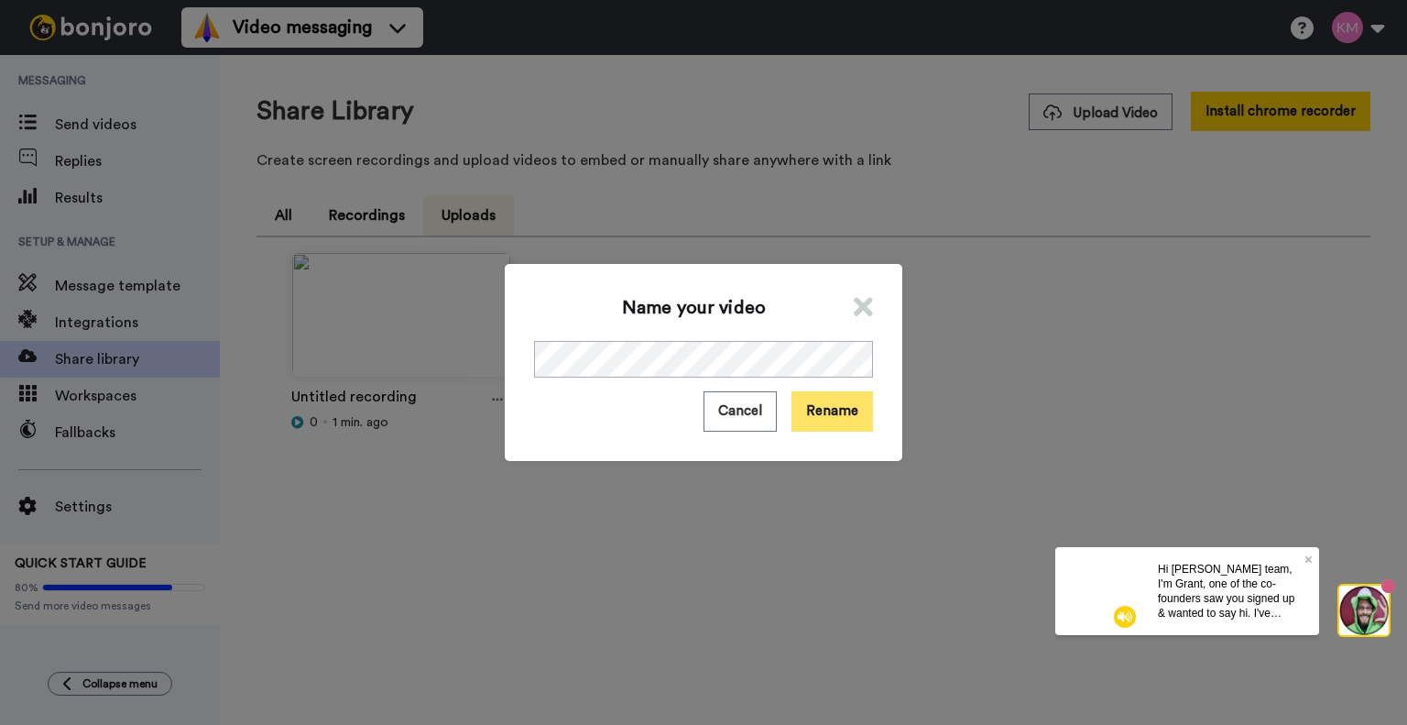
click at [821, 409] on button "Rename" at bounding box center [832, 410] width 82 height 39
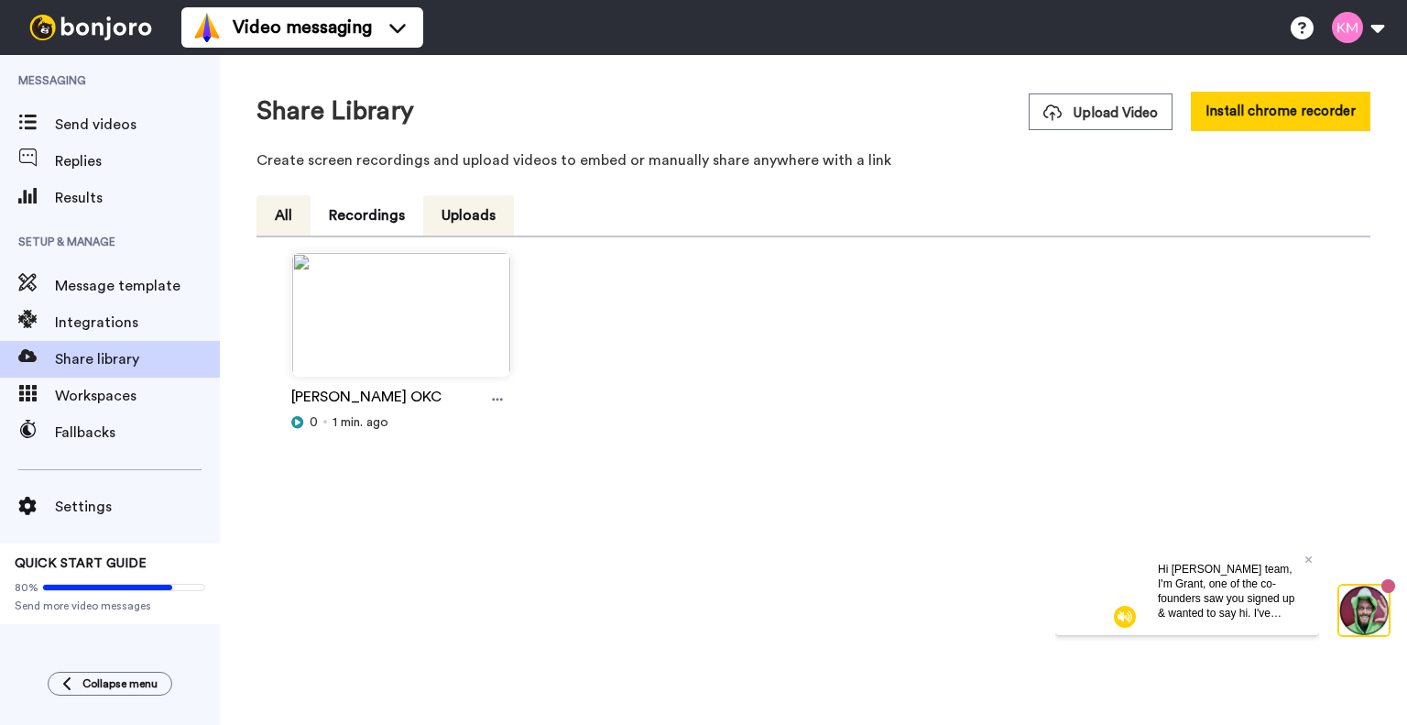
click at [289, 235] on button "All" at bounding box center [284, 215] width 54 height 40
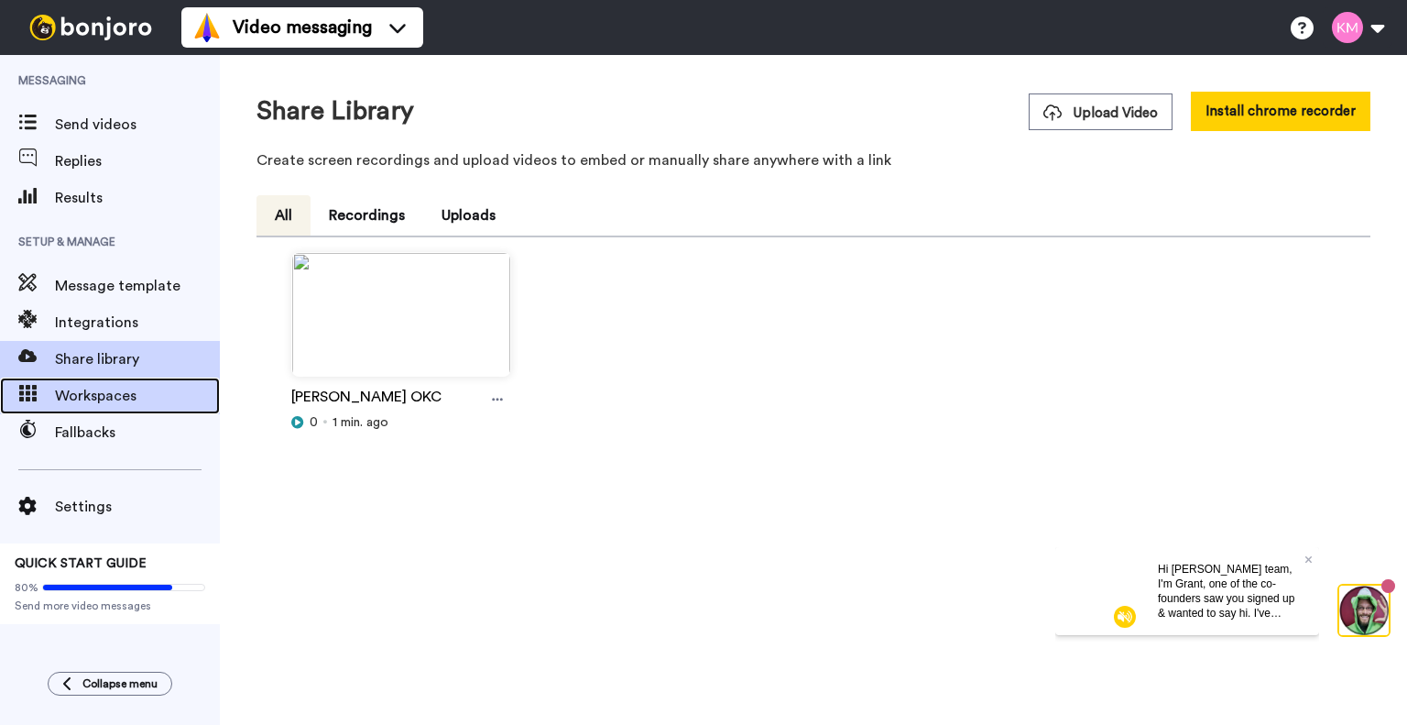
click at [114, 393] on span "Workspaces" at bounding box center [137, 396] width 165 height 22
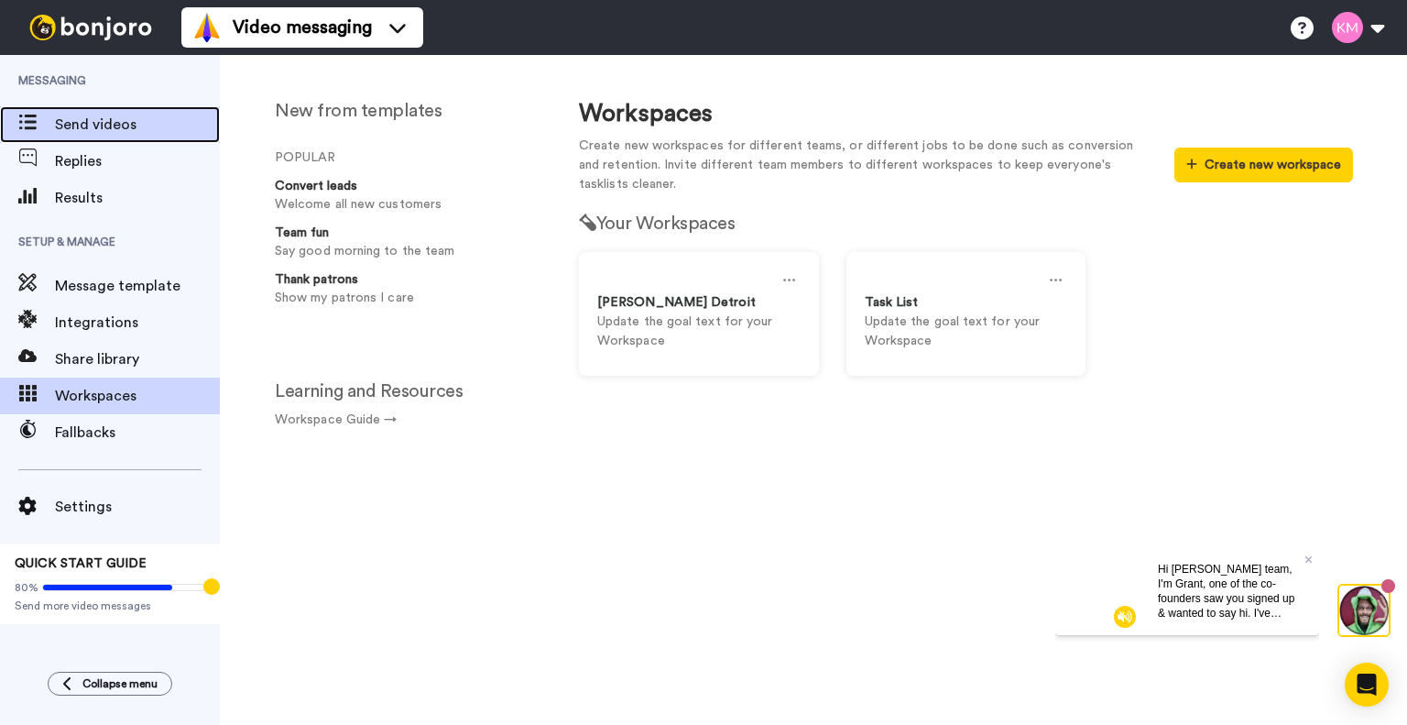
click at [70, 126] on span "Send videos" at bounding box center [137, 125] width 165 height 22
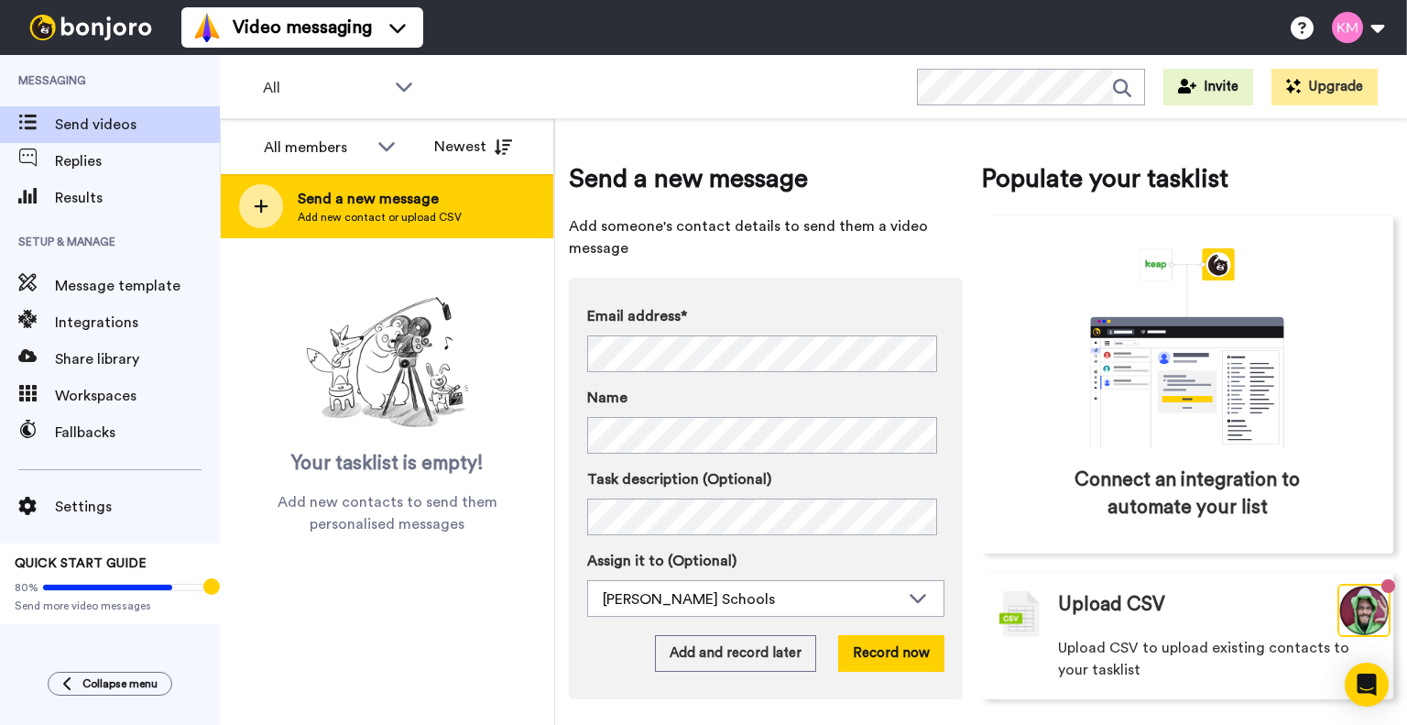
click at [264, 215] on div at bounding box center [261, 206] width 44 height 44
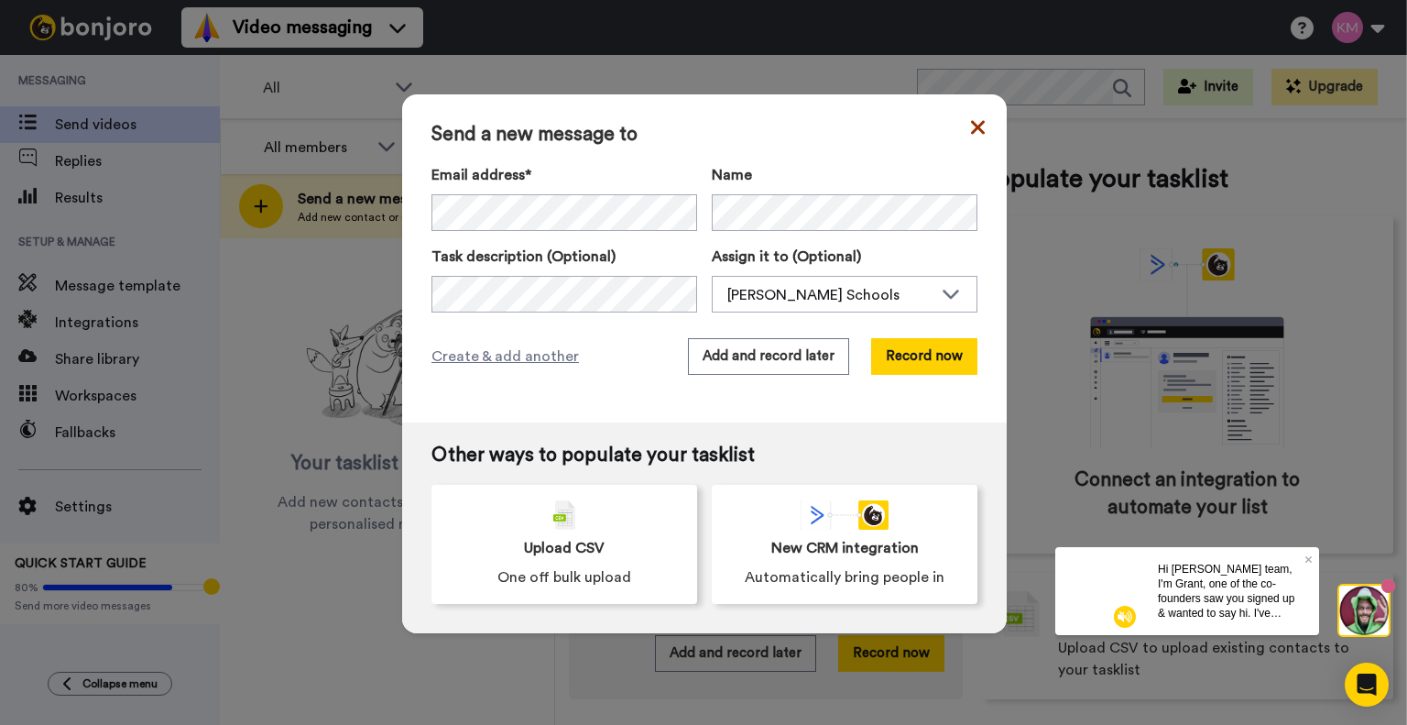
click at [971, 126] on icon at bounding box center [978, 127] width 14 height 14
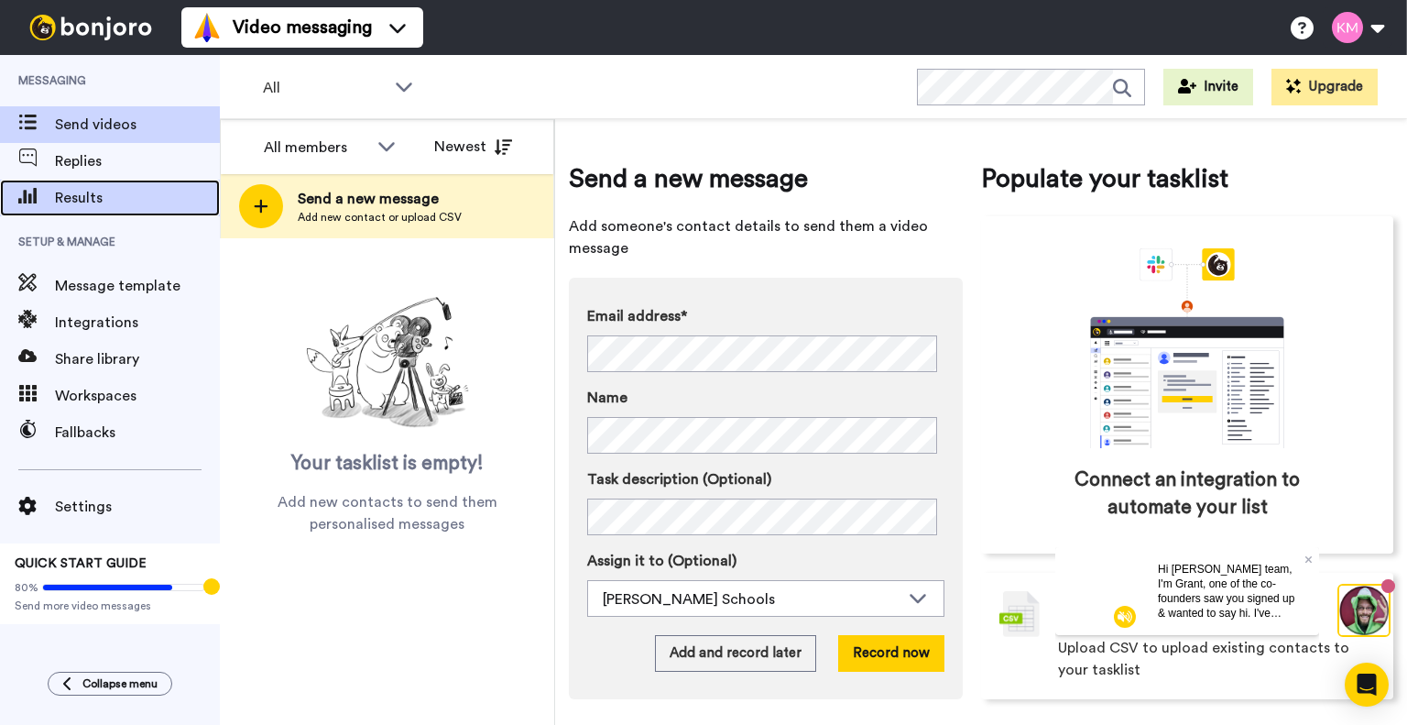
click at [95, 197] on span "Results" at bounding box center [137, 198] width 165 height 22
